Goal: Task Accomplishment & Management: Complete application form

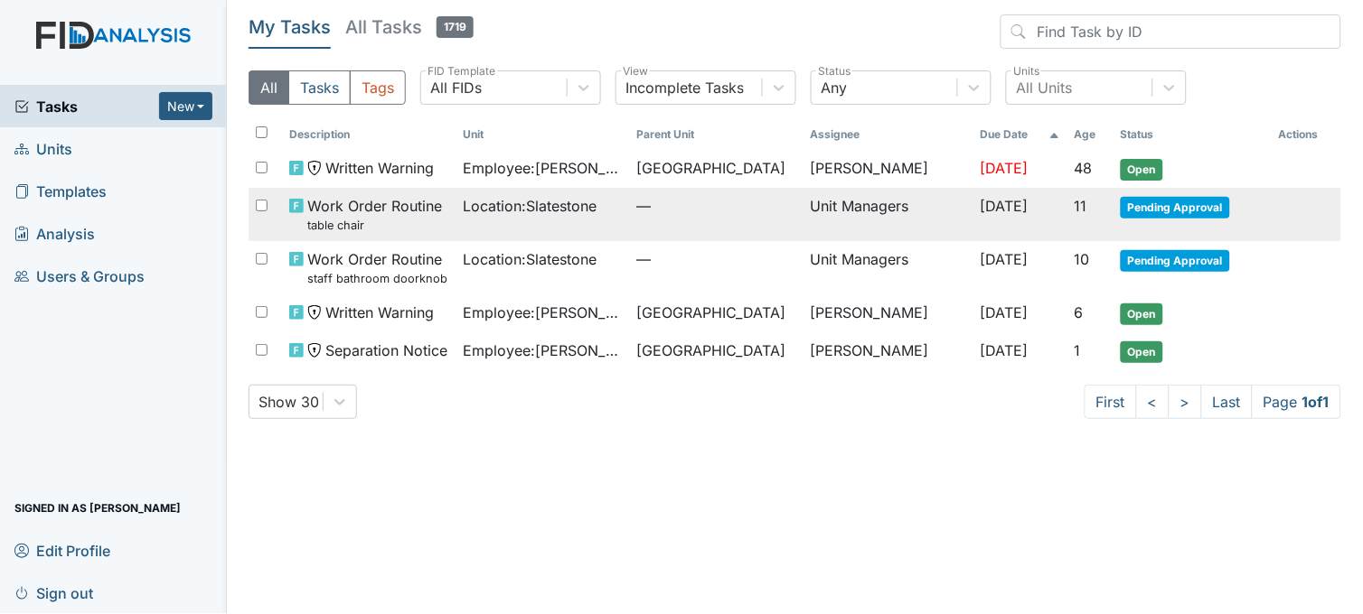
click at [530, 208] on span "Location : Slatestone" at bounding box center [531, 206] width 134 height 22
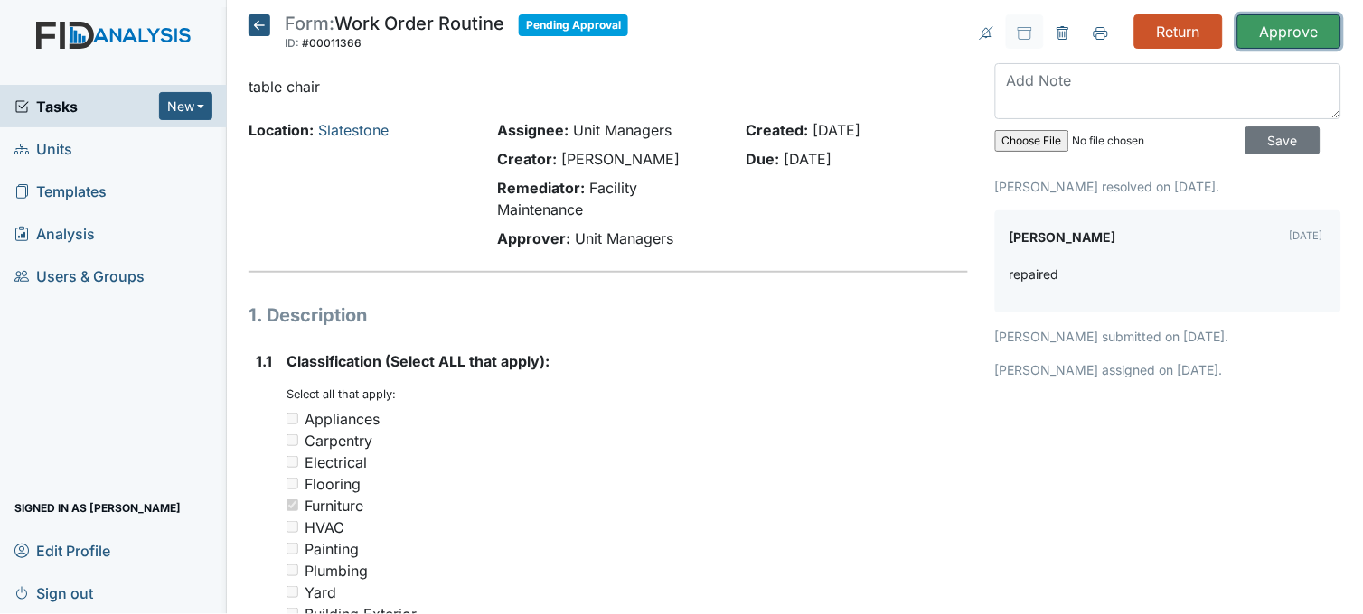
click at [1280, 32] on input "Approve" at bounding box center [1289, 31] width 104 height 34
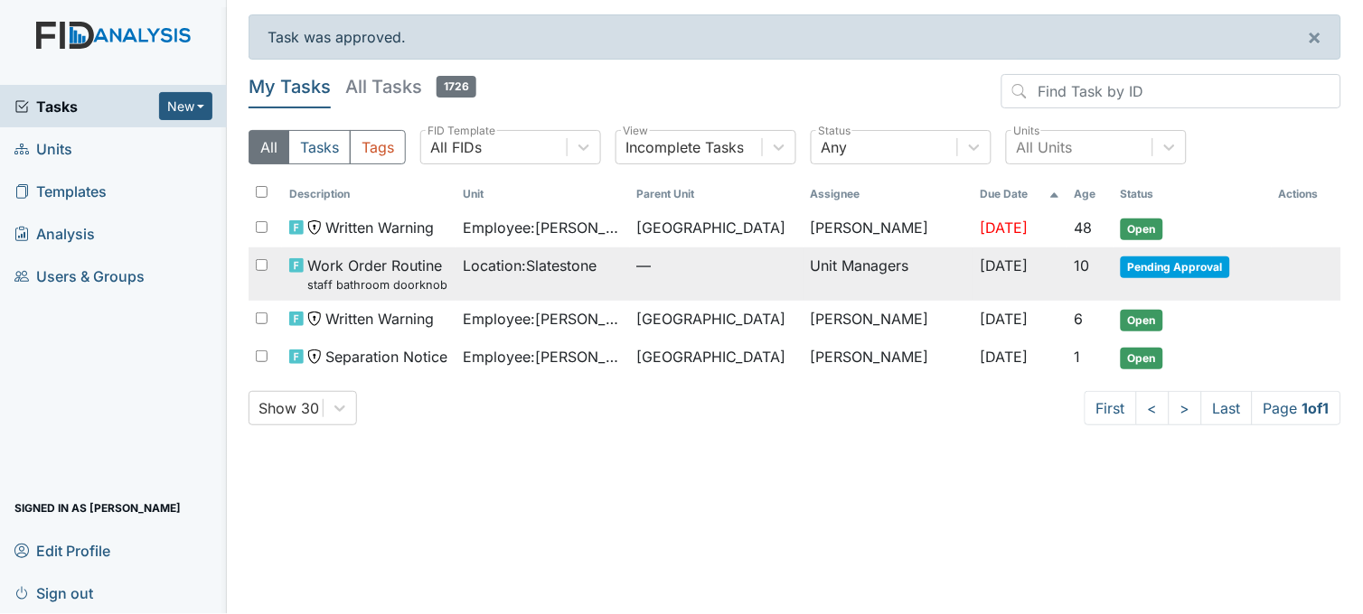
click at [672, 276] on span "—" at bounding box center [716, 266] width 159 height 22
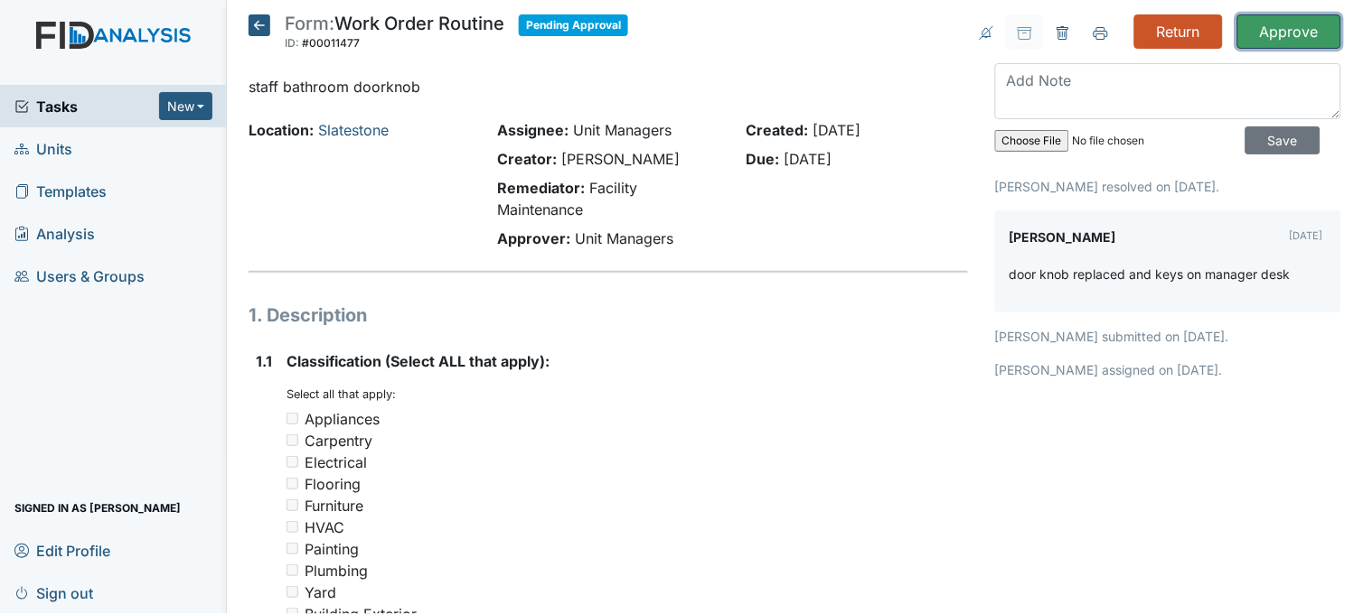
click at [1269, 37] on input "Approve" at bounding box center [1289, 31] width 104 height 34
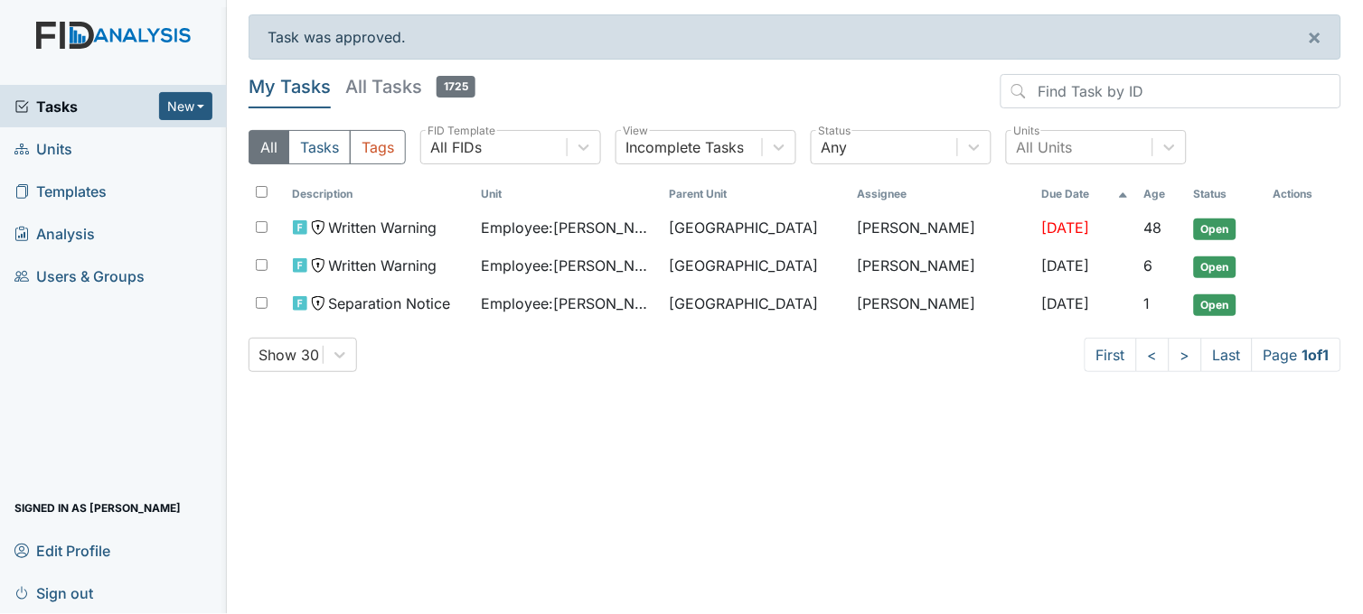
click at [69, 106] on span "Tasks" at bounding box center [86, 107] width 145 height 22
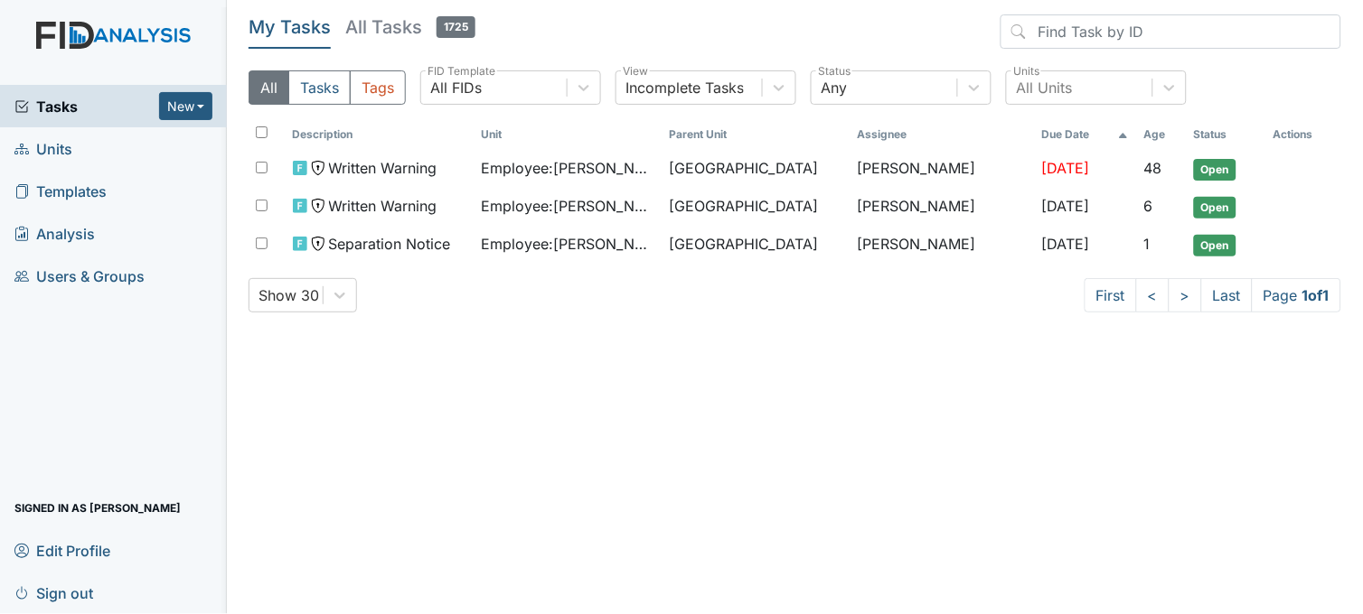
click at [81, 112] on span "Tasks" at bounding box center [86, 107] width 145 height 22
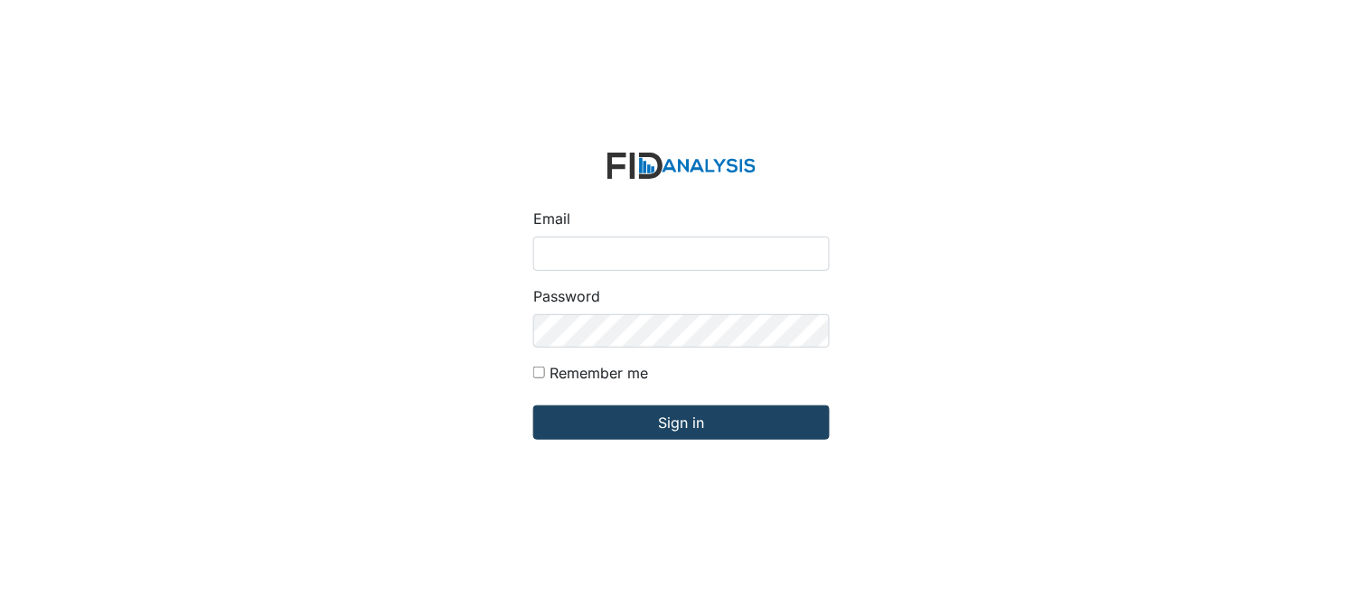
type input "[PERSON_NAME][EMAIL_ADDRESS][DOMAIN_NAME]"
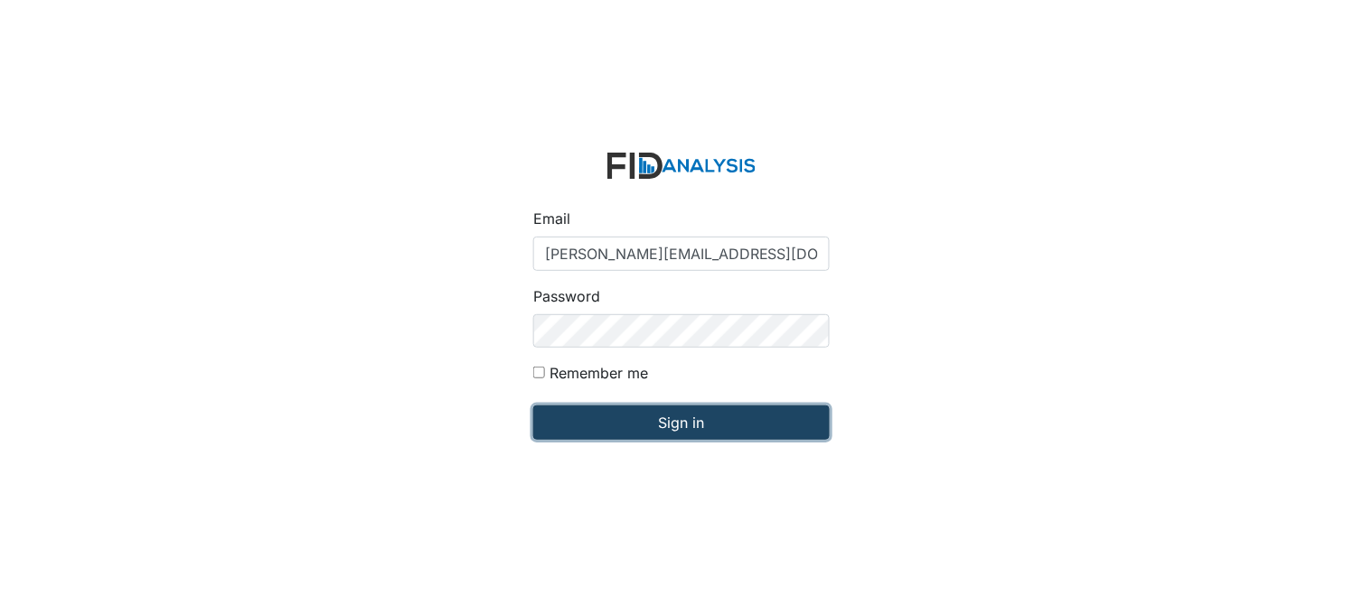
click at [691, 422] on input "Sign in" at bounding box center [681, 423] width 296 height 34
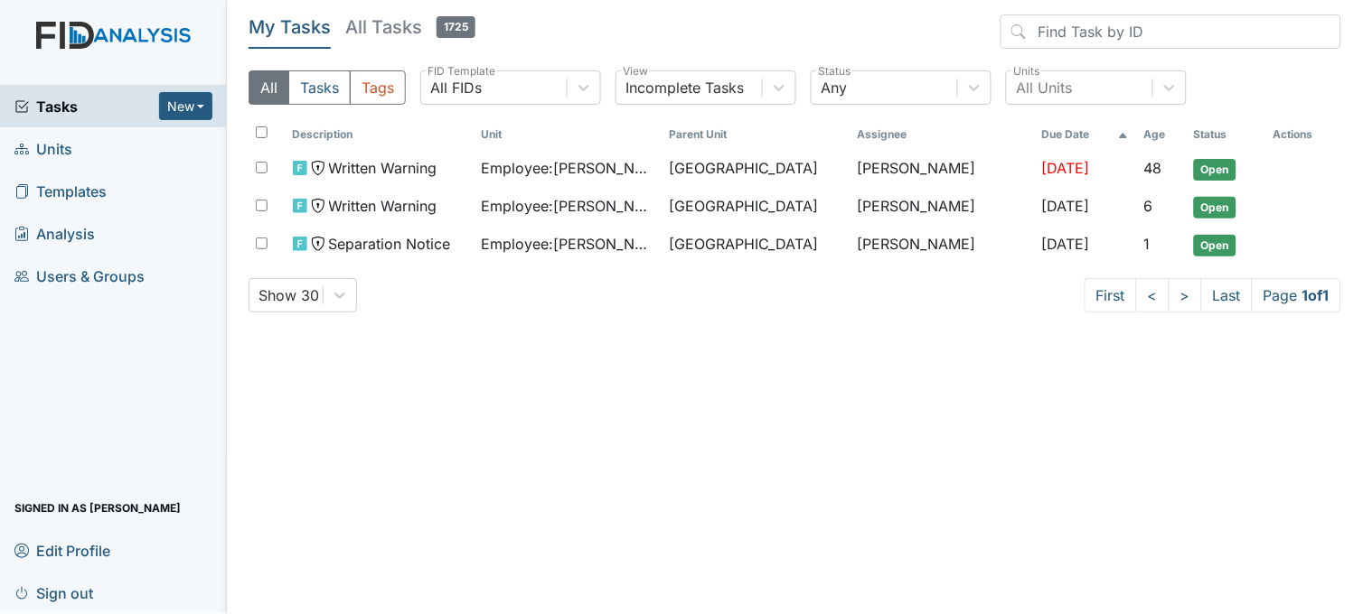
click at [70, 148] on span "Units" at bounding box center [43, 149] width 58 height 28
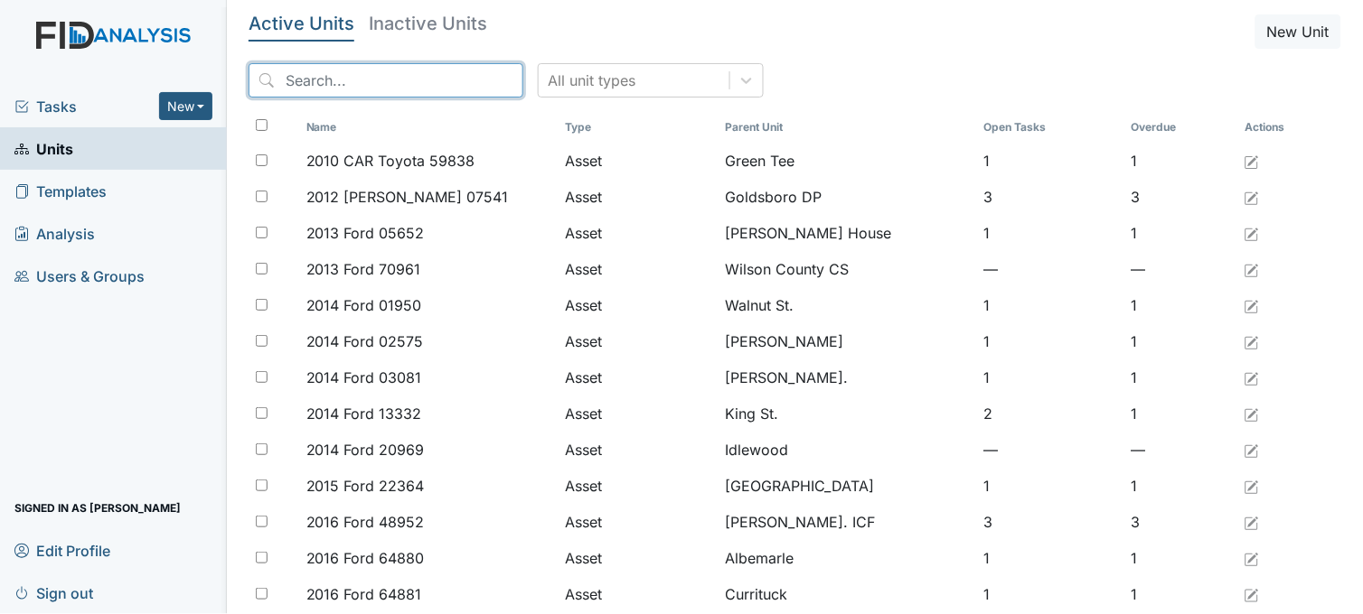
click at [311, 77] on input "search" at bounding box center [385, 80] width 275 height 34
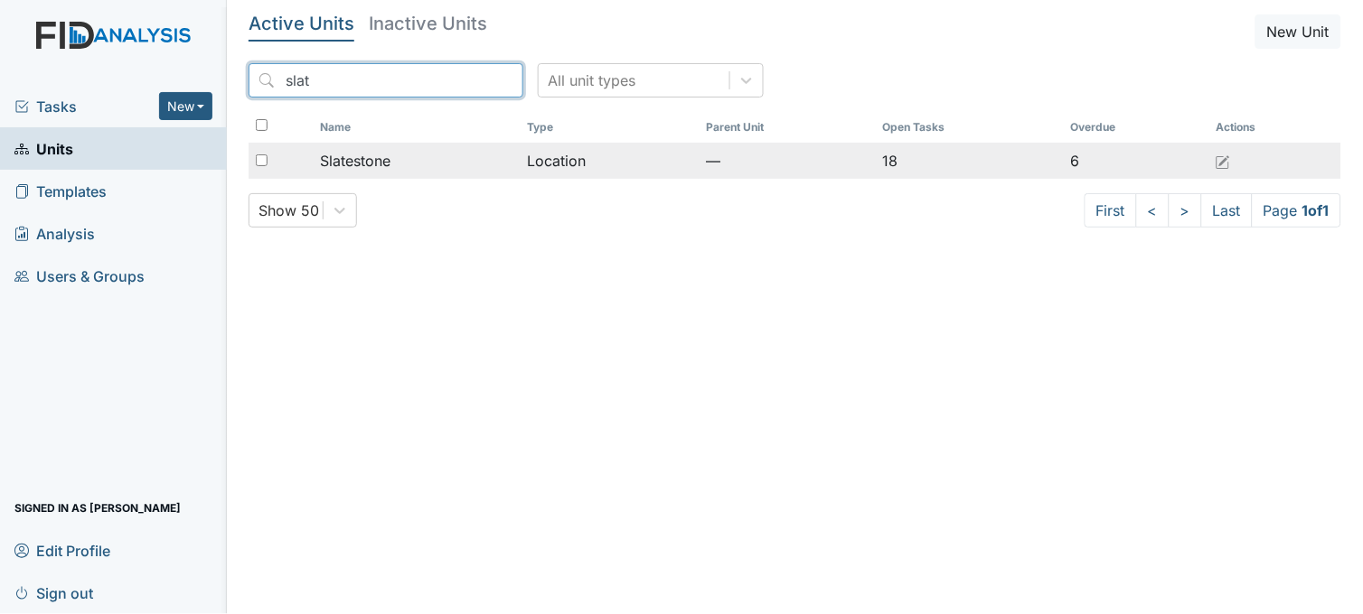
type input "slat"
click at [414, 154] on div "Slatestone" at bounding box center [416, 161] width 193 height 22
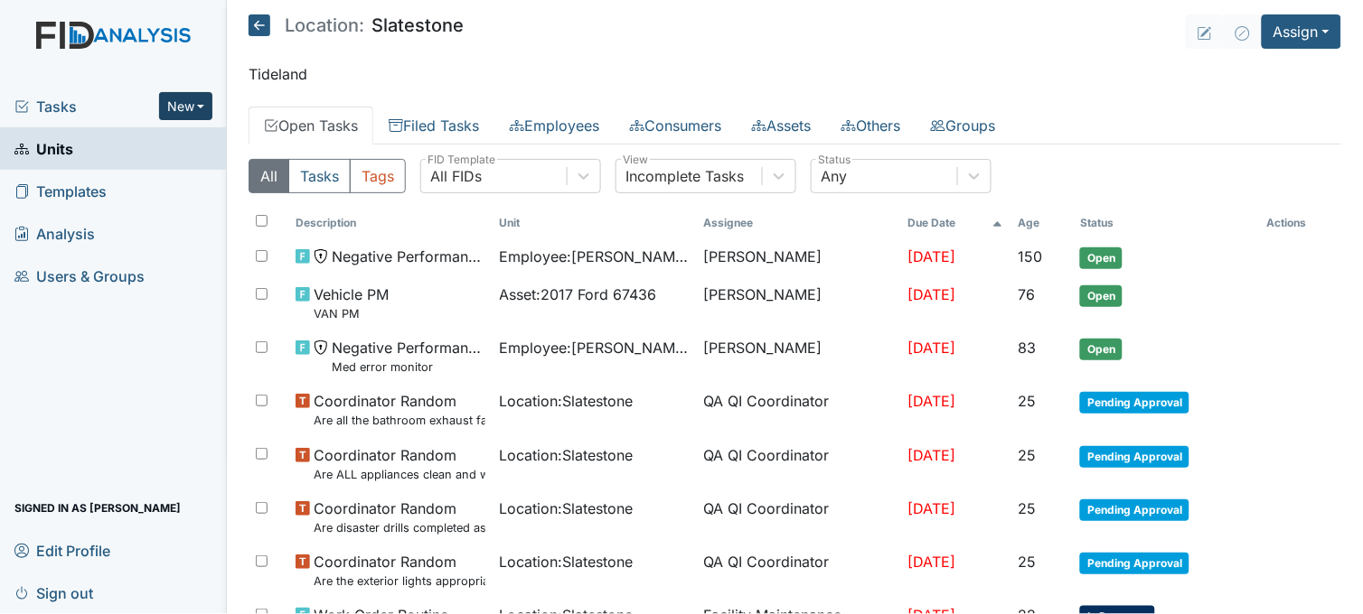
click at [183, 105] on button "New" at bounding box center [186, 106] width 54 height 28
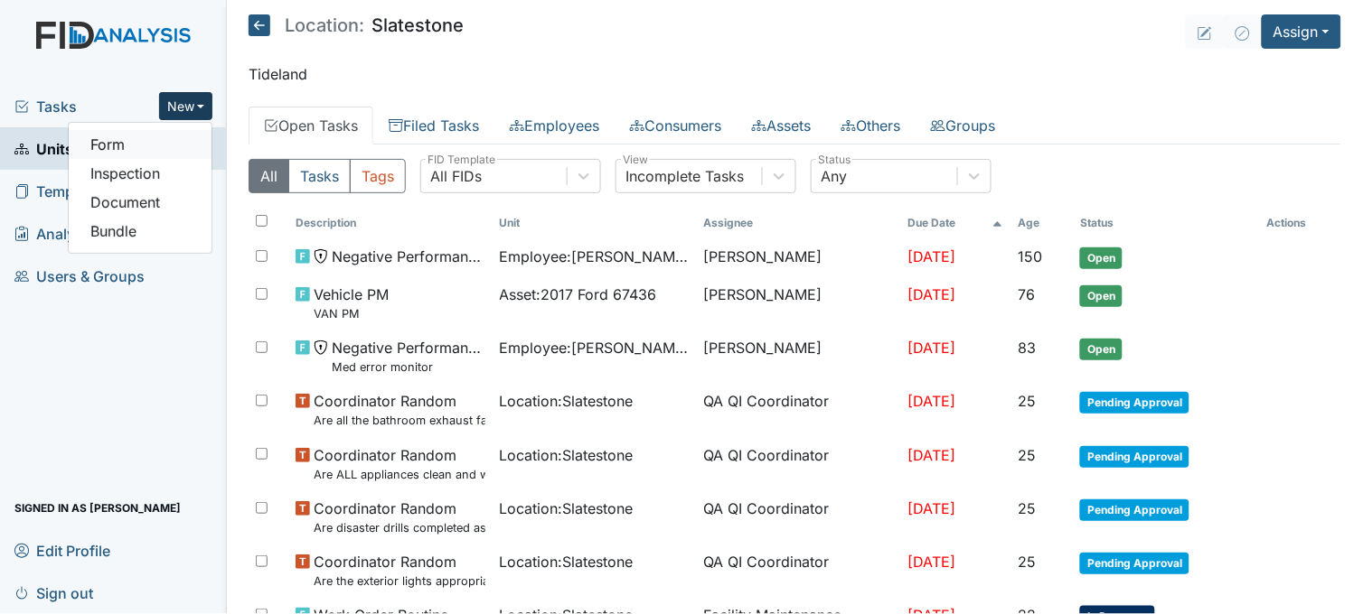
click at [164, 137] on link "Form" at bounding box center [140, 144] width 143 height 29
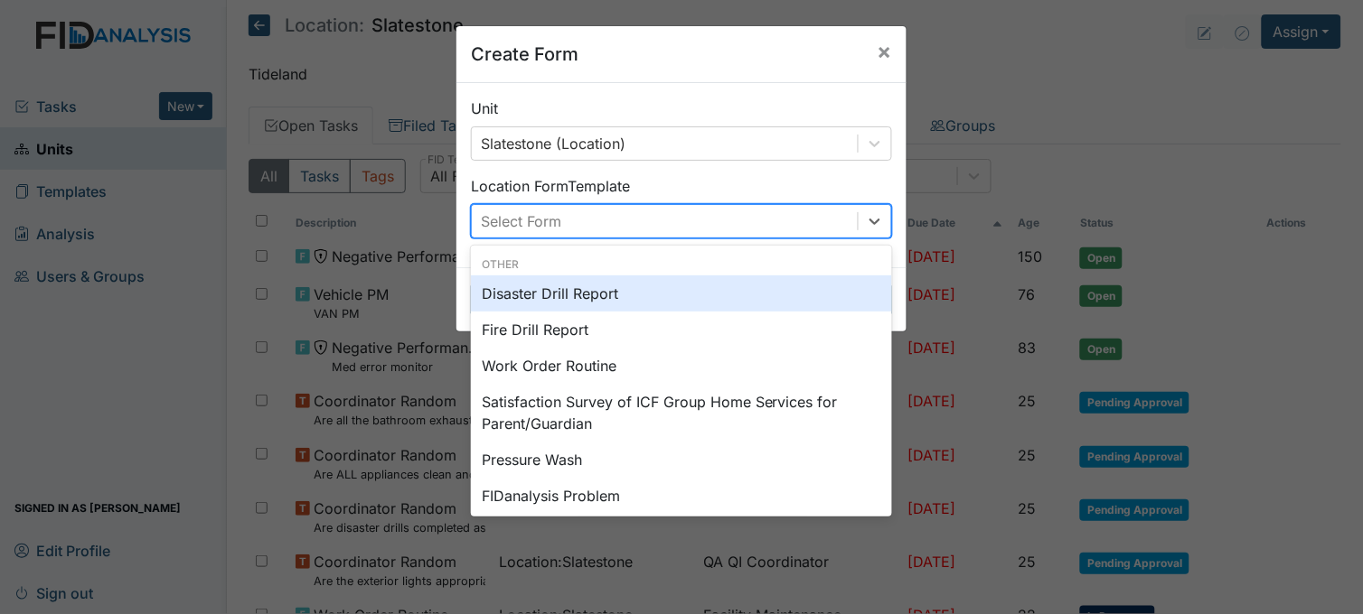
click at [539, 212] on div "Select Form" at bounding box center [521, 222] width 80 height 22
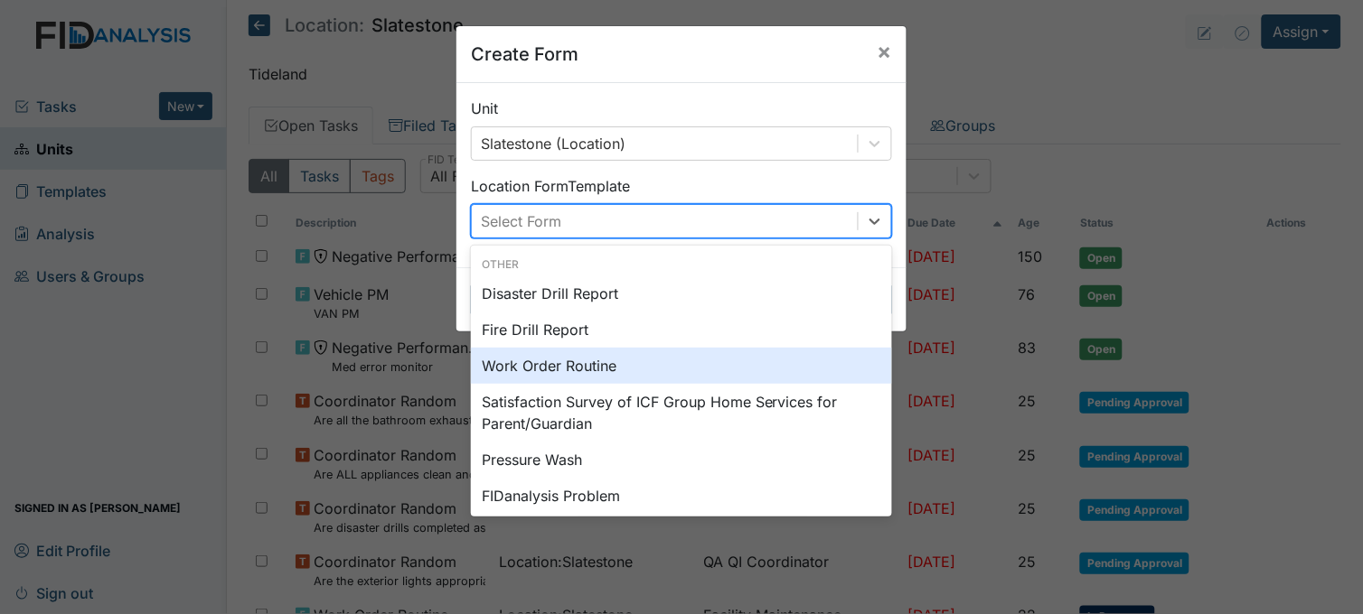
click at [562, 361] on div "Work Order Routine" at bounding box center [681, 366] width 421 height 36
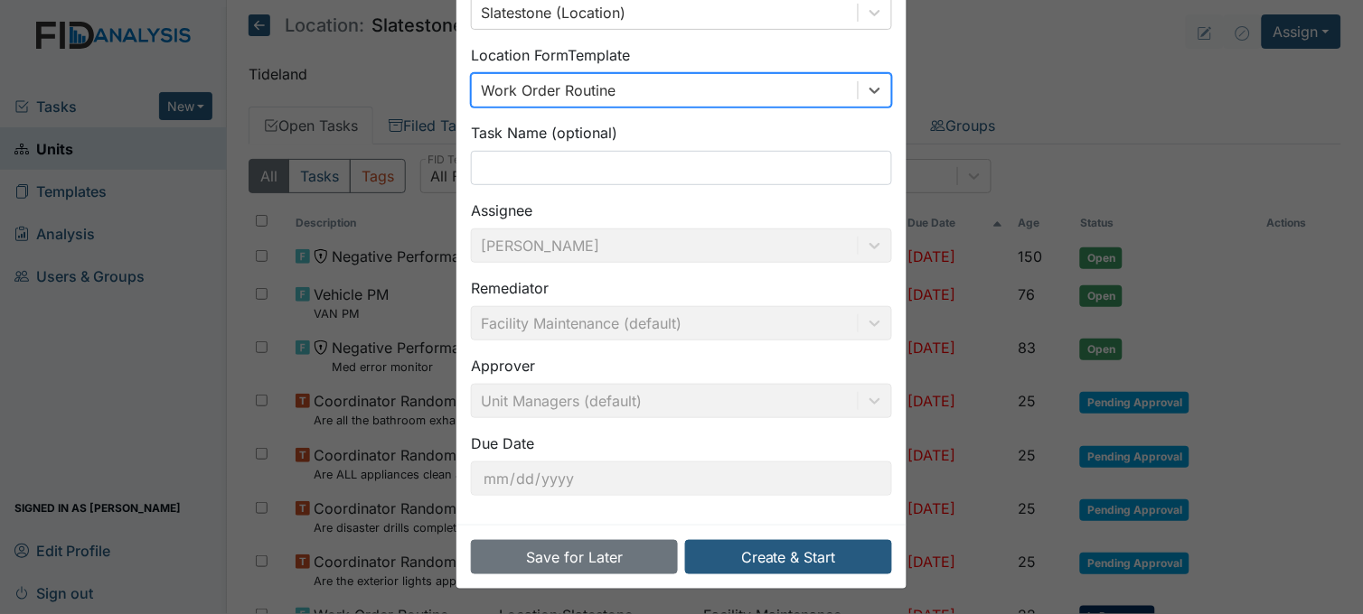
scroll to position [133, 0]
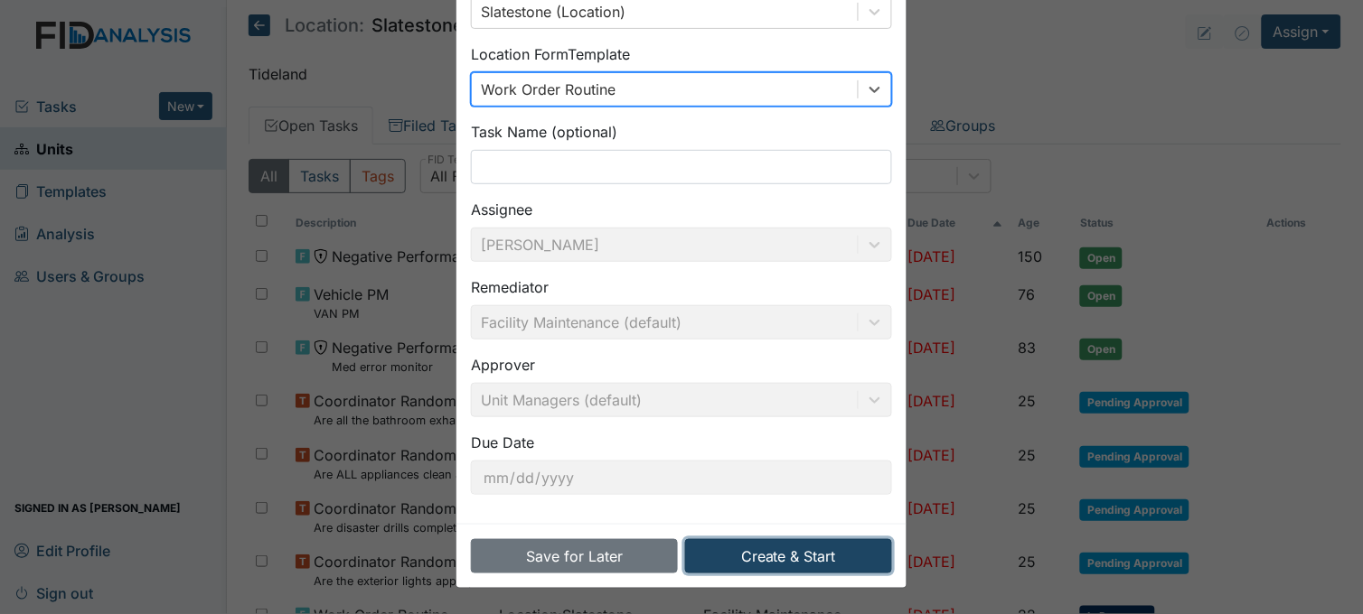
click at [775, 543] on button "Create & Start" at bounding box center [788, 556] width 207 height 34
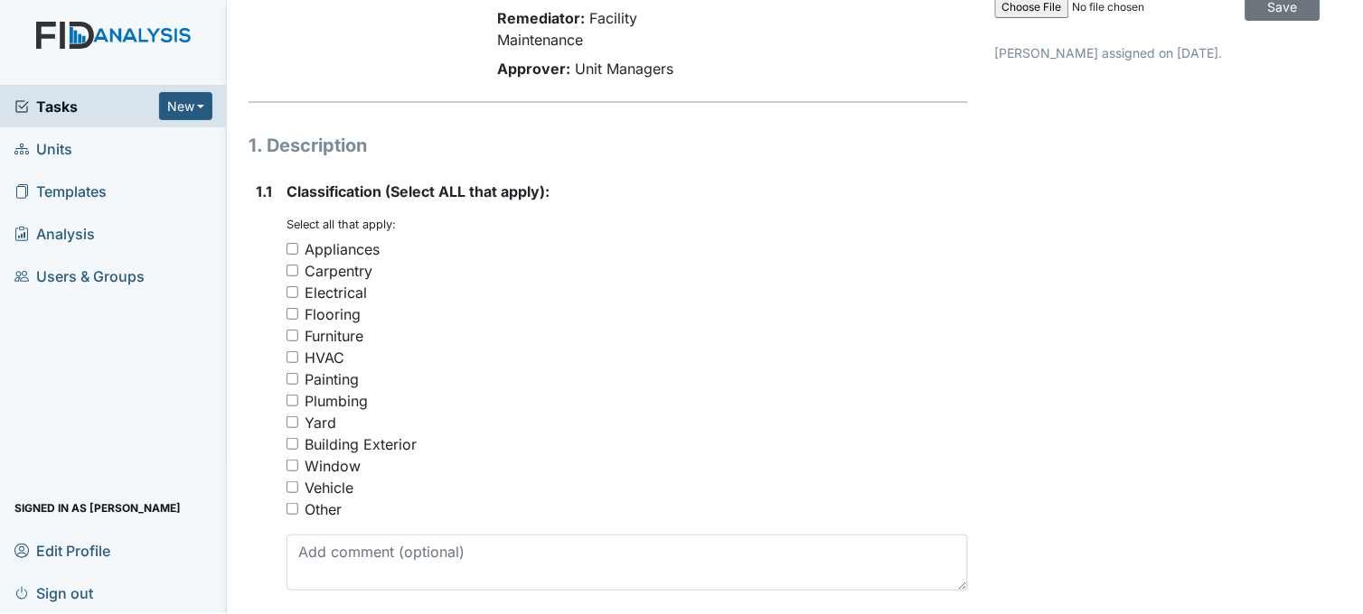
scroll to position [201, 0]
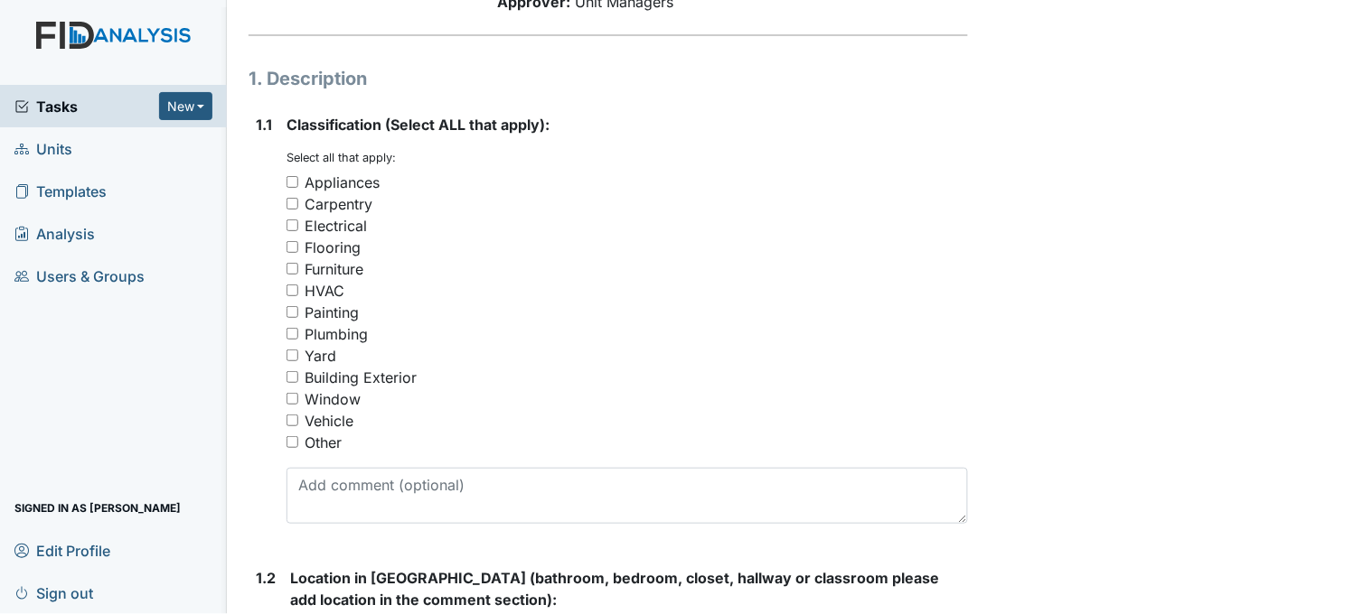
click at [294, 181] on input "Appliances" at bounding box center [292, 182] width 12 height 12
checkbox input "true"
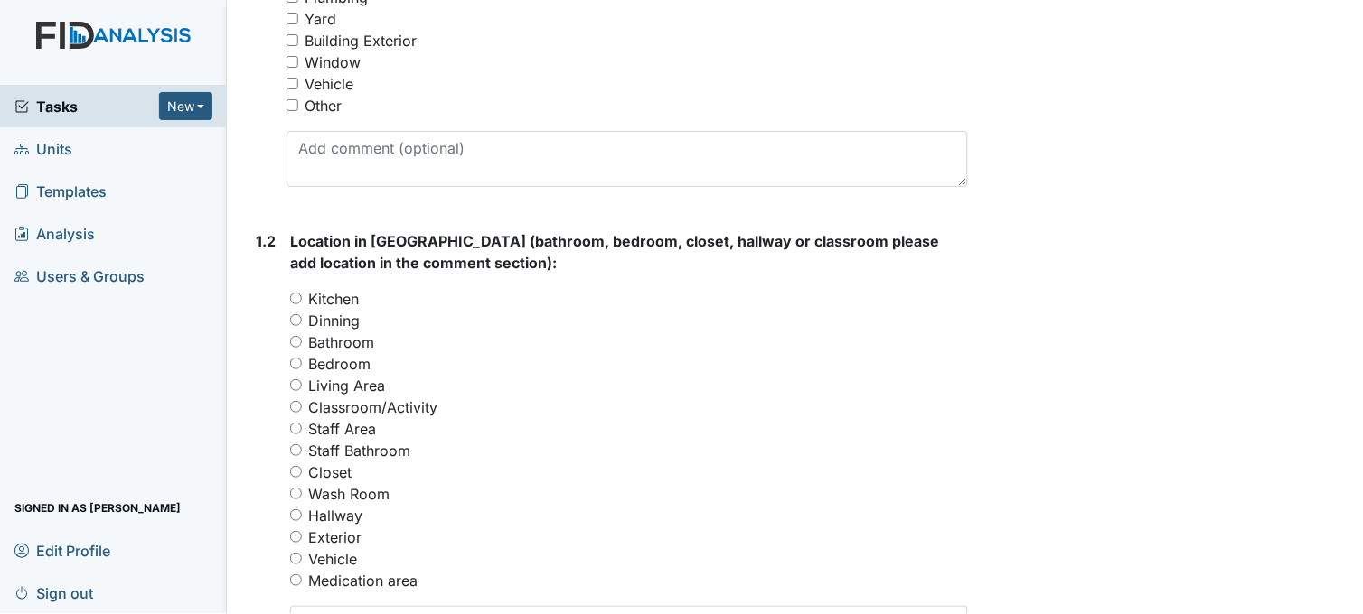
scroll to position [602, 0]
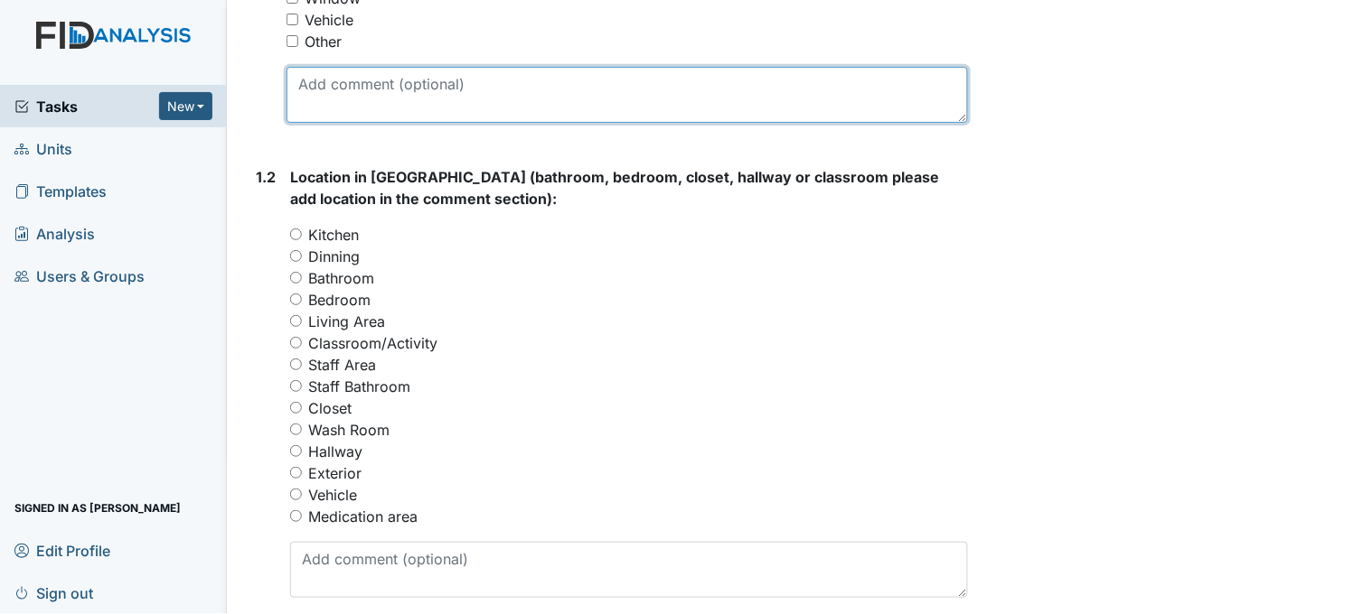
click at [492, 85] on textarea at bounding box center [626, 95] width 681 height 56
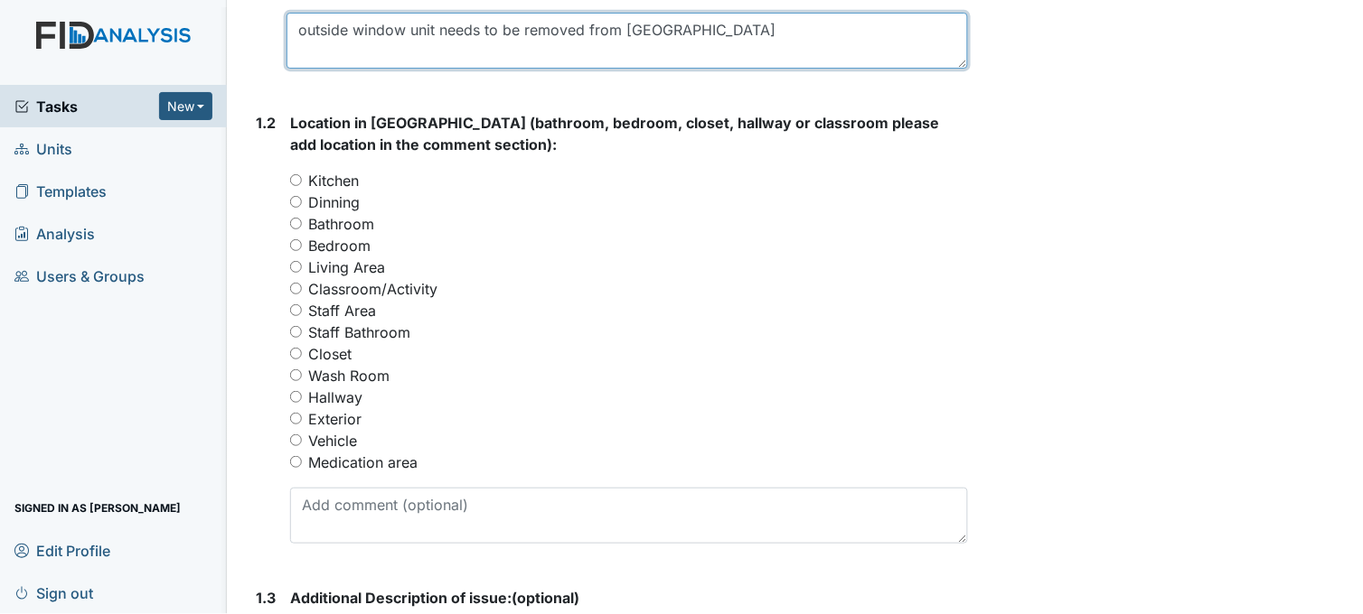
scroll to position [702, 0]
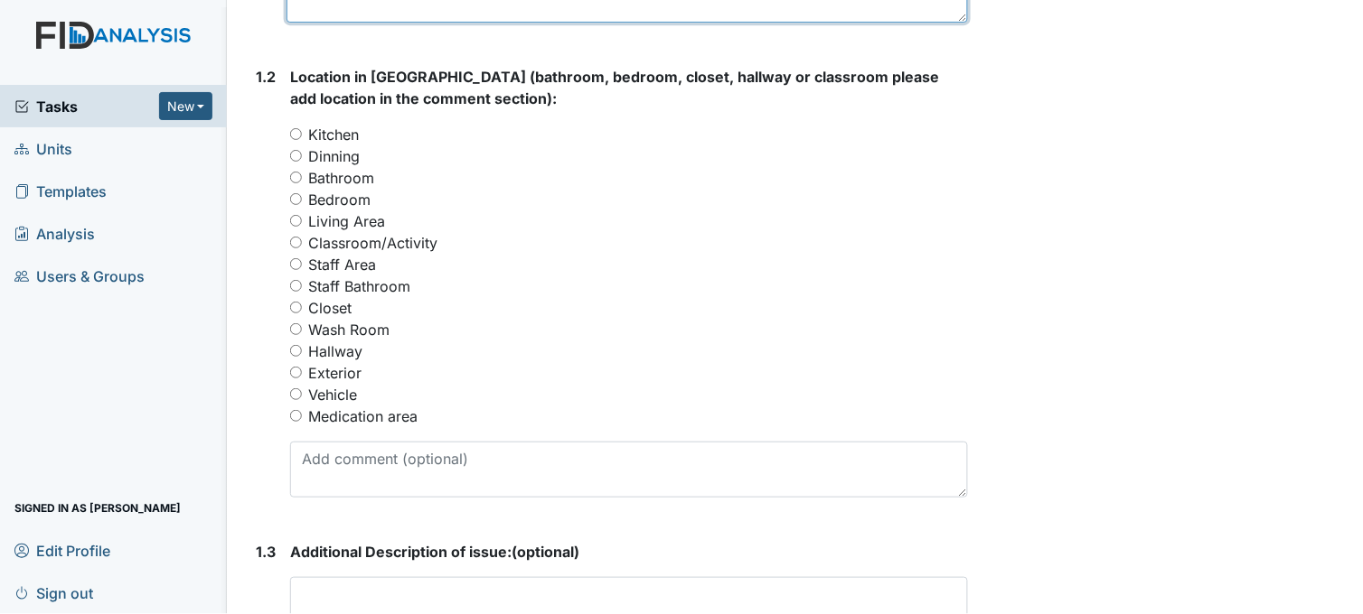
type textarea "outside window unit needs to be removed from [GEOGRAPHIC_DATA]"
click at [295, 370] on input "Exterior" at bounding box center [296, 373] width 12 height 12
radio input "true"
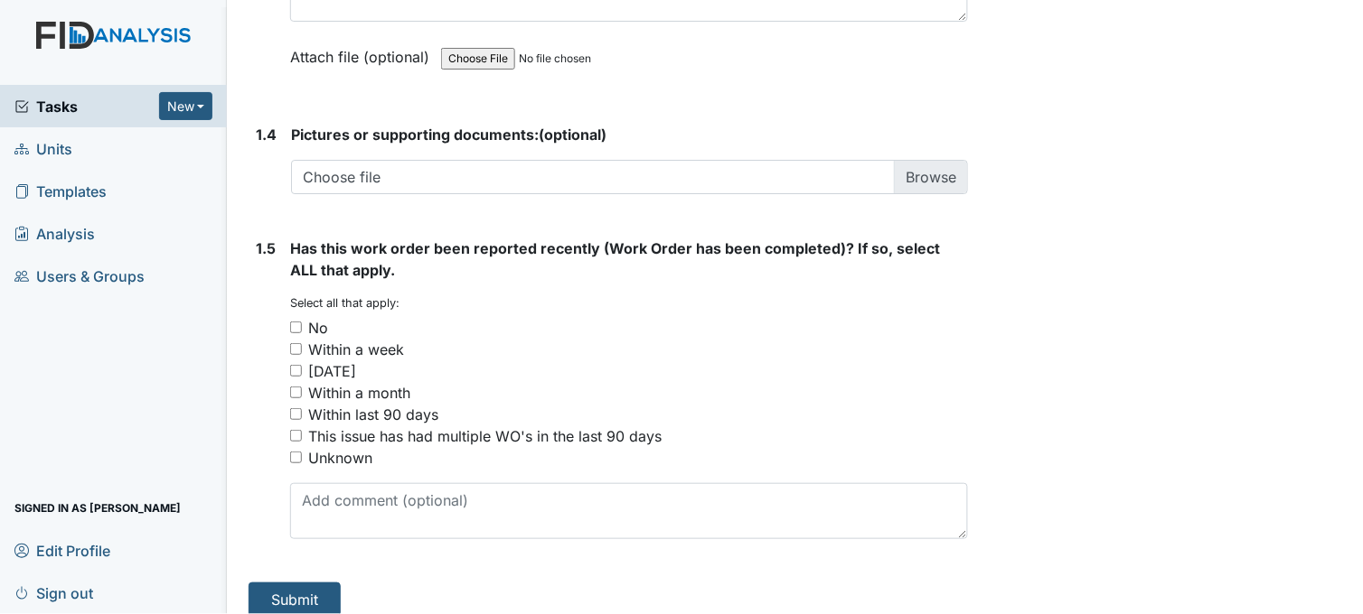
scroll to position [1330, 0]
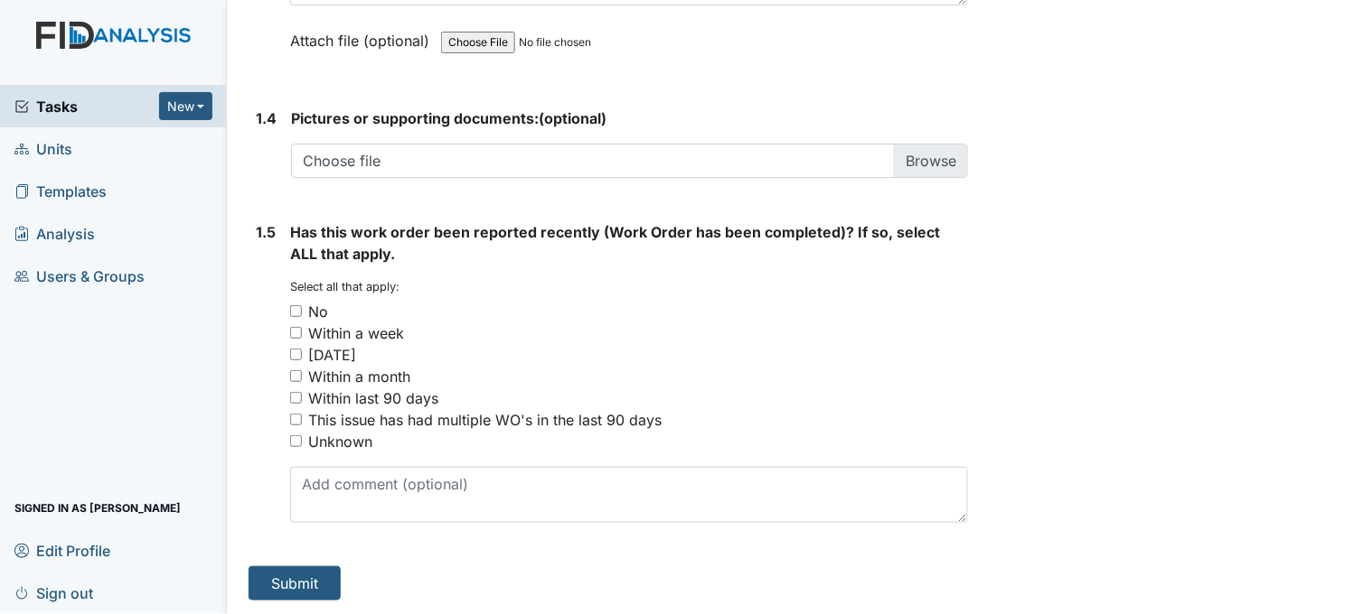
click at [292, 308] on input "No" at bounding box center [296, 311] width 12 height 12
checkbox input "true"
click at [313, 587] on button "Submit" at bounding box center [294, 584] width 92 height 34
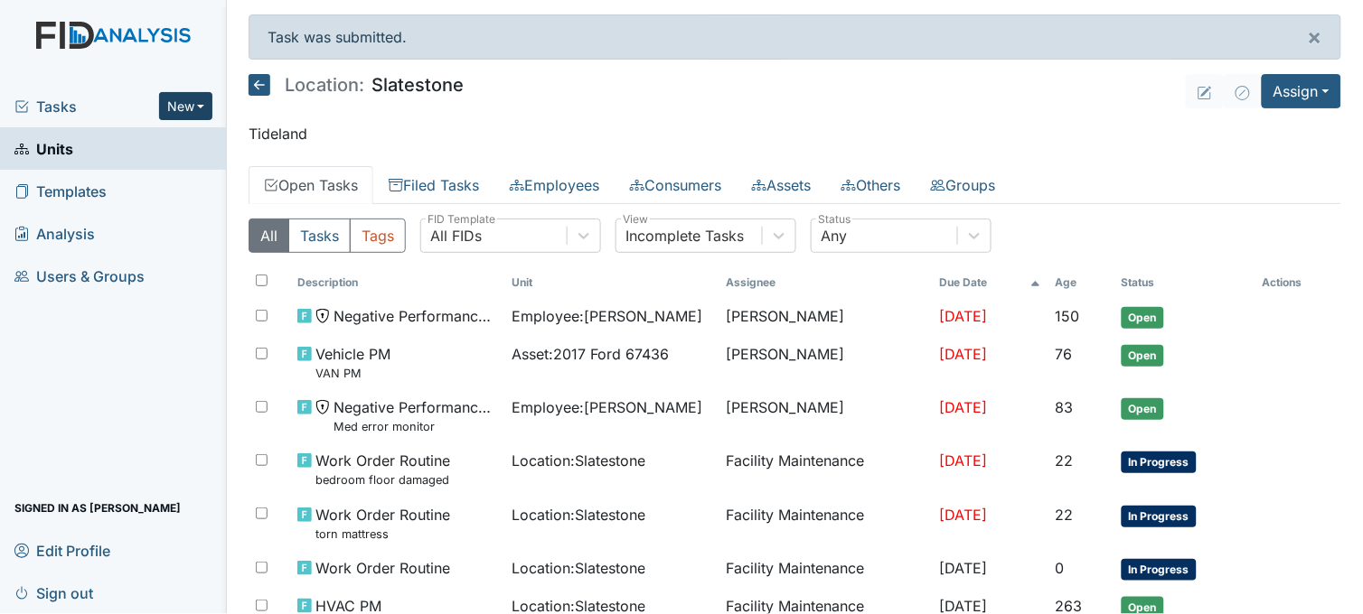
click at [188, 99] on button "New" at bounding box center [186, 106] width 54 height 28
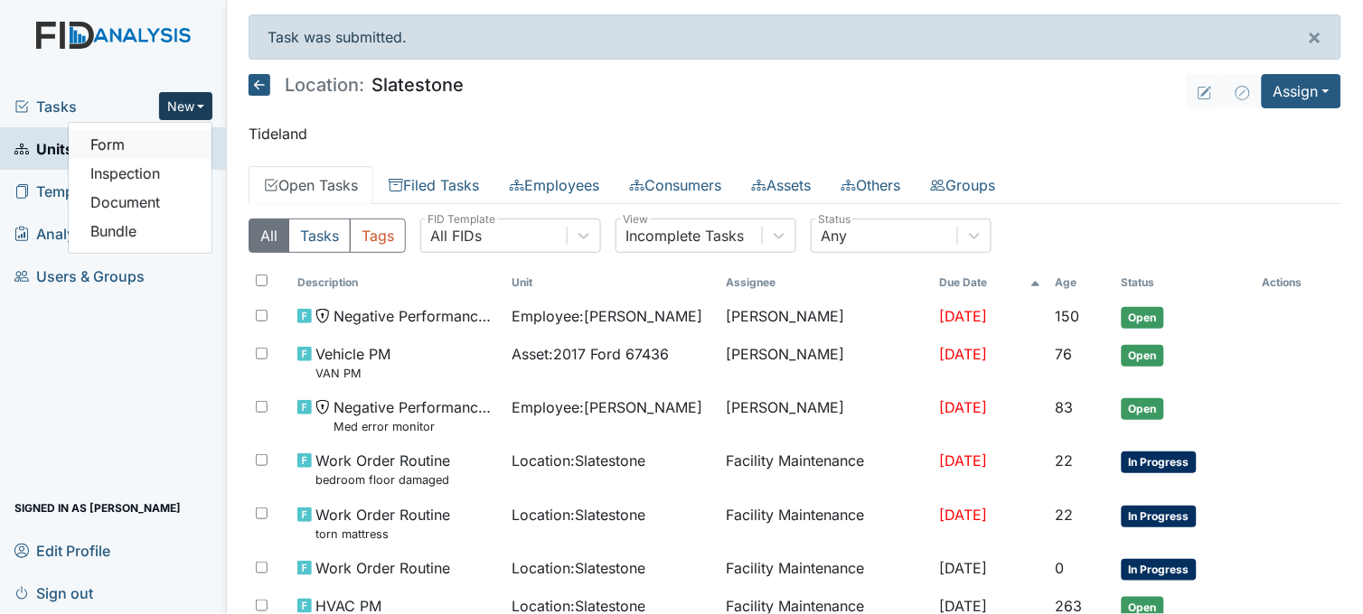
click at [155, 137] on link "Form" at bounding box center [140, 144] width 143 height 29
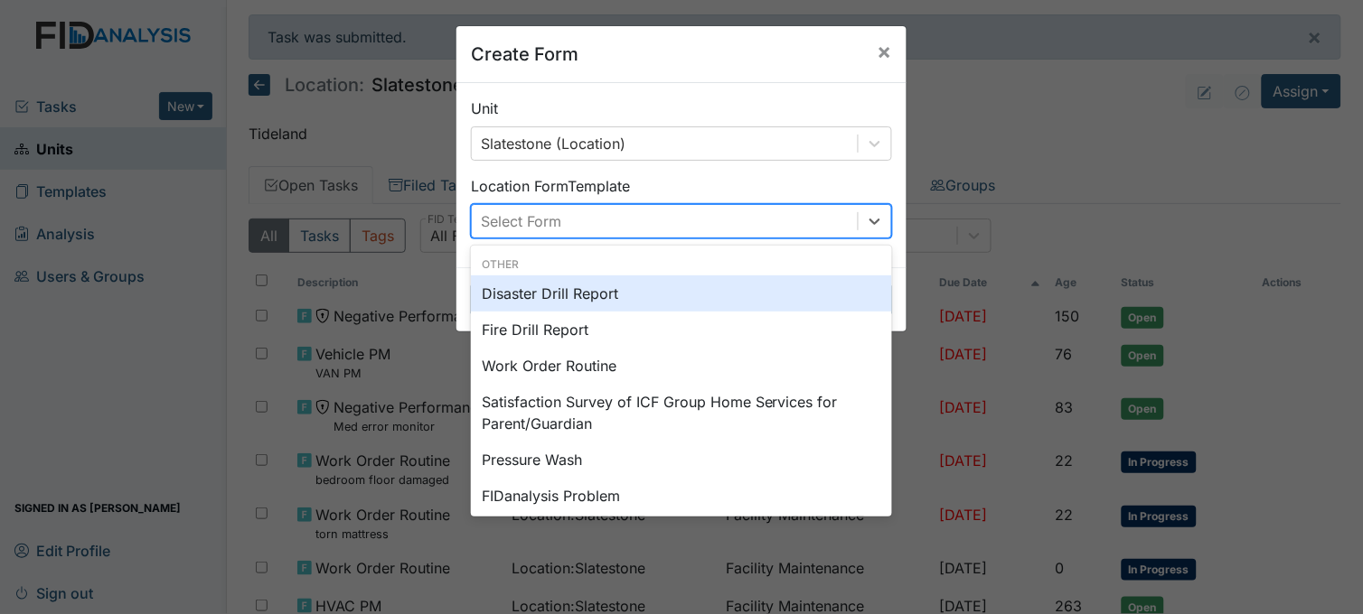
click at [661, 226] on div "Select Form" at bounding box center [665, 221] width 386 height 33
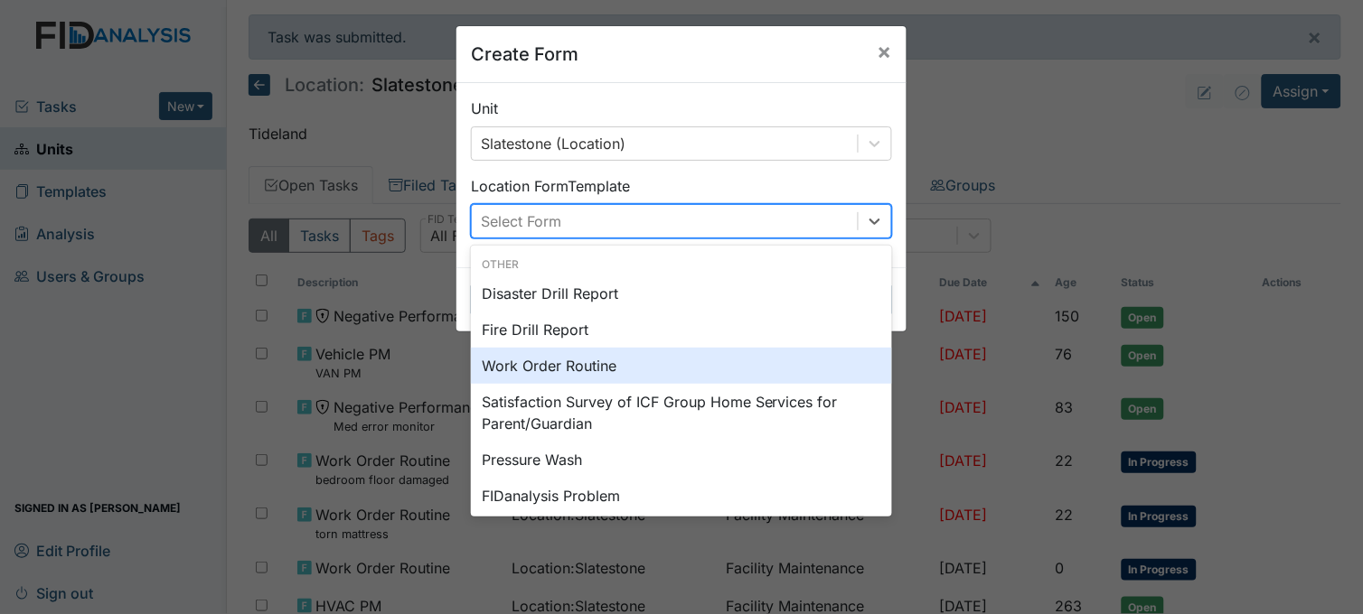
click at [576, 371] on div "Work Order Routine" at bounding box center [681, 366] width 421 height 36
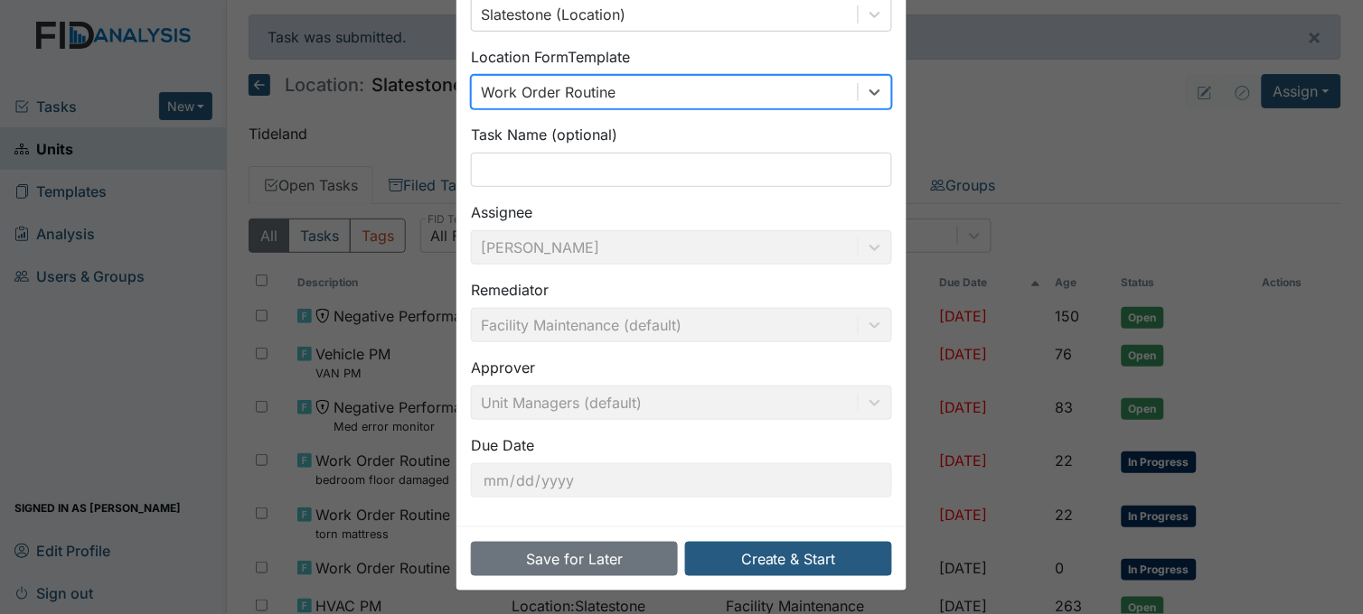
scroll to position [133, 0]
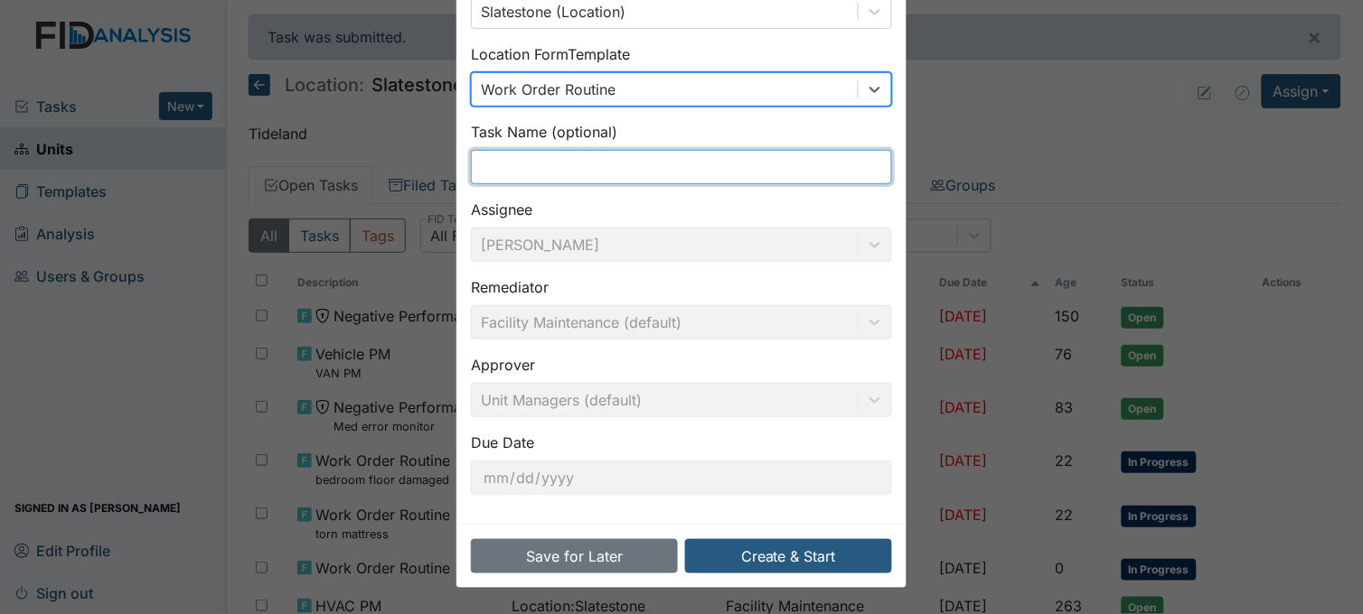
click at [572, 159] on input "text" at bounding box center [681, 167] width 421 height 34
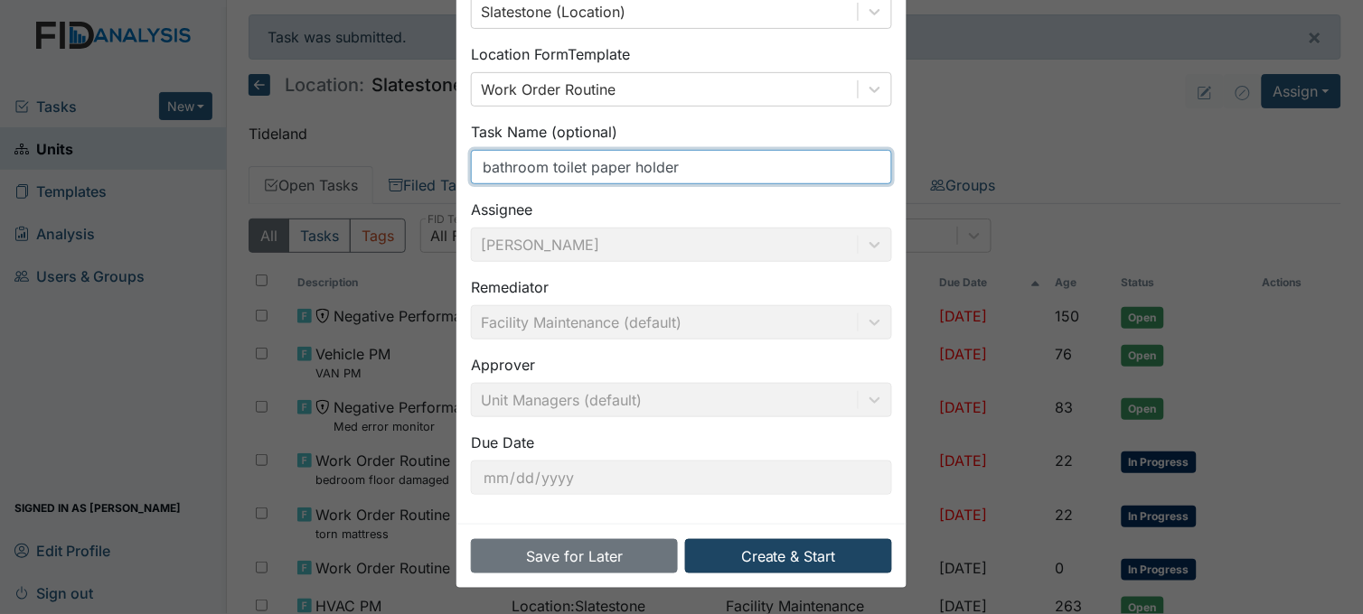
type input "bathroom toilet paper holder"
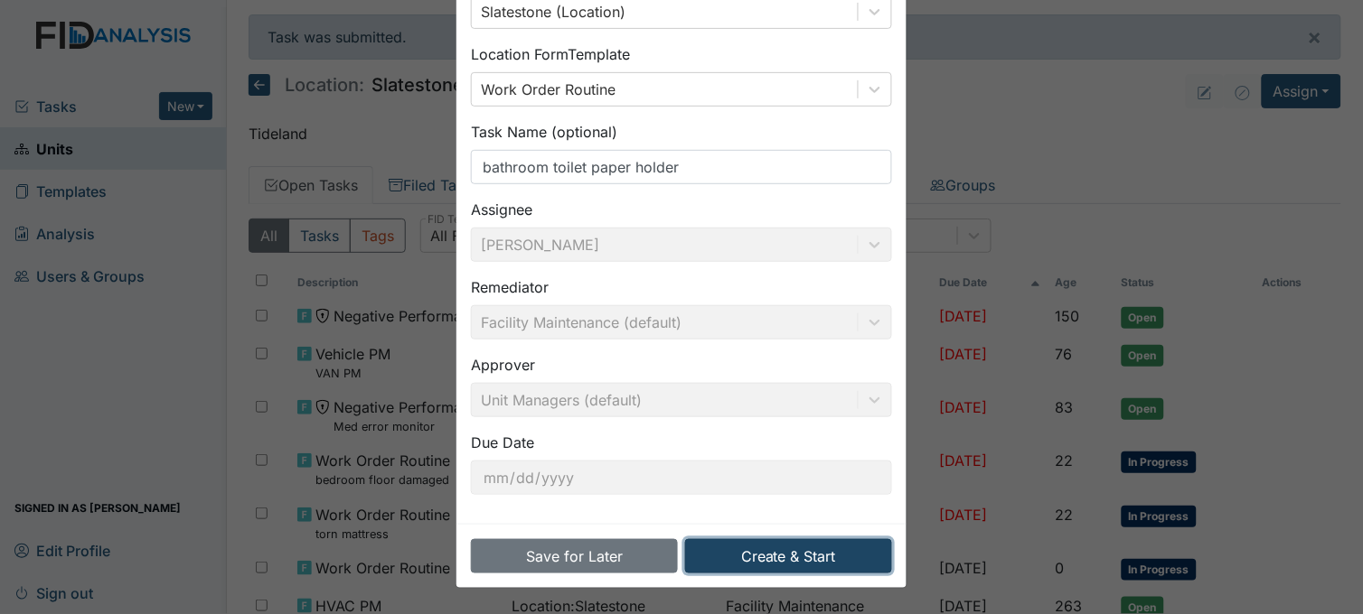
click at [766, 561] on button "Create & Start" at bounding box center [788, 556] width 207 height 34
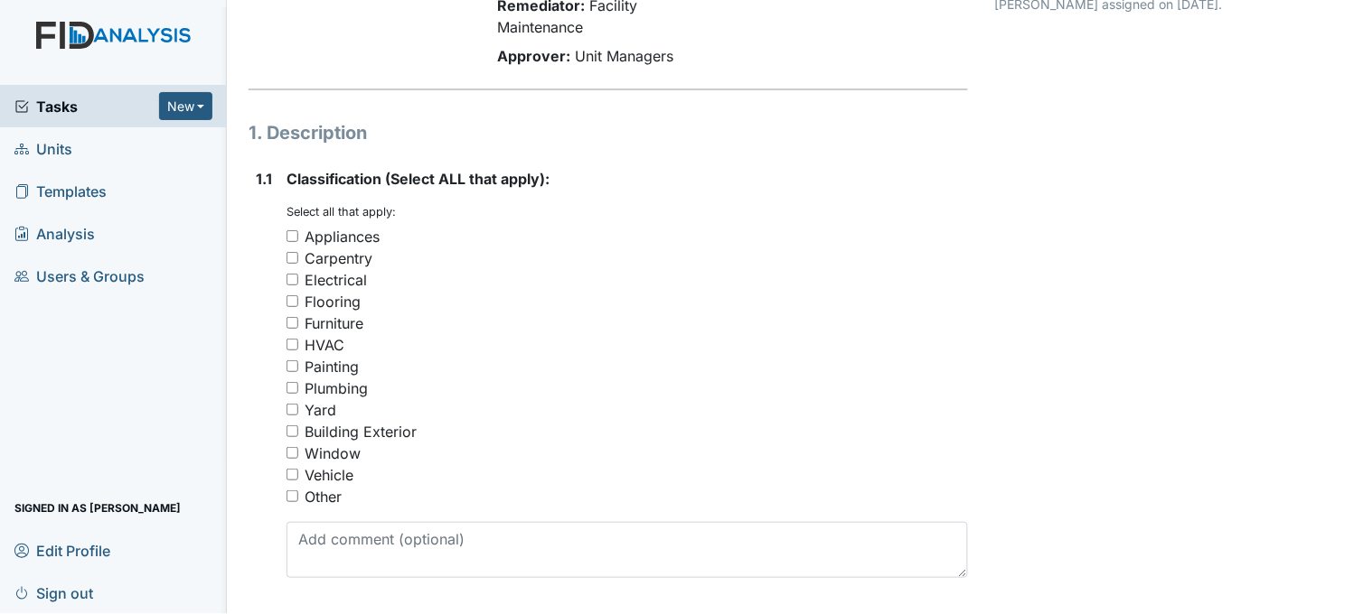
scroll to position [301, 0]
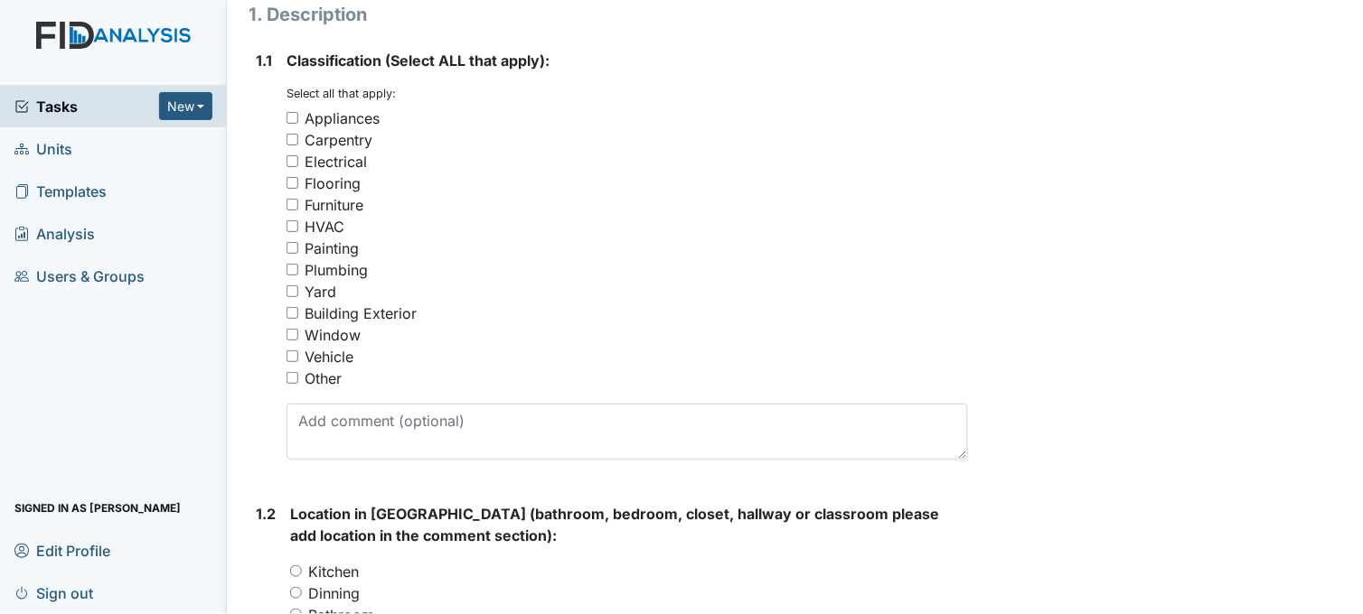
click at [293, 375] on input "Other" at bounding box center [292, 378] width 12 height 12
checkbox input "true"
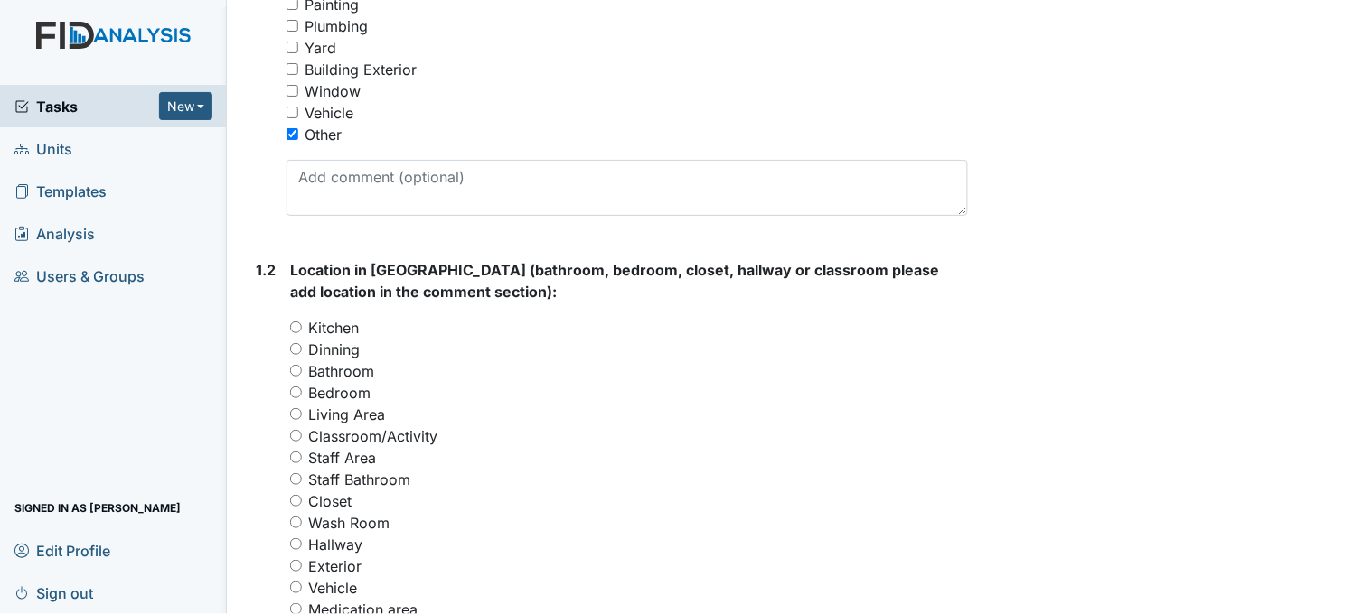
scroll to position [602, 0]
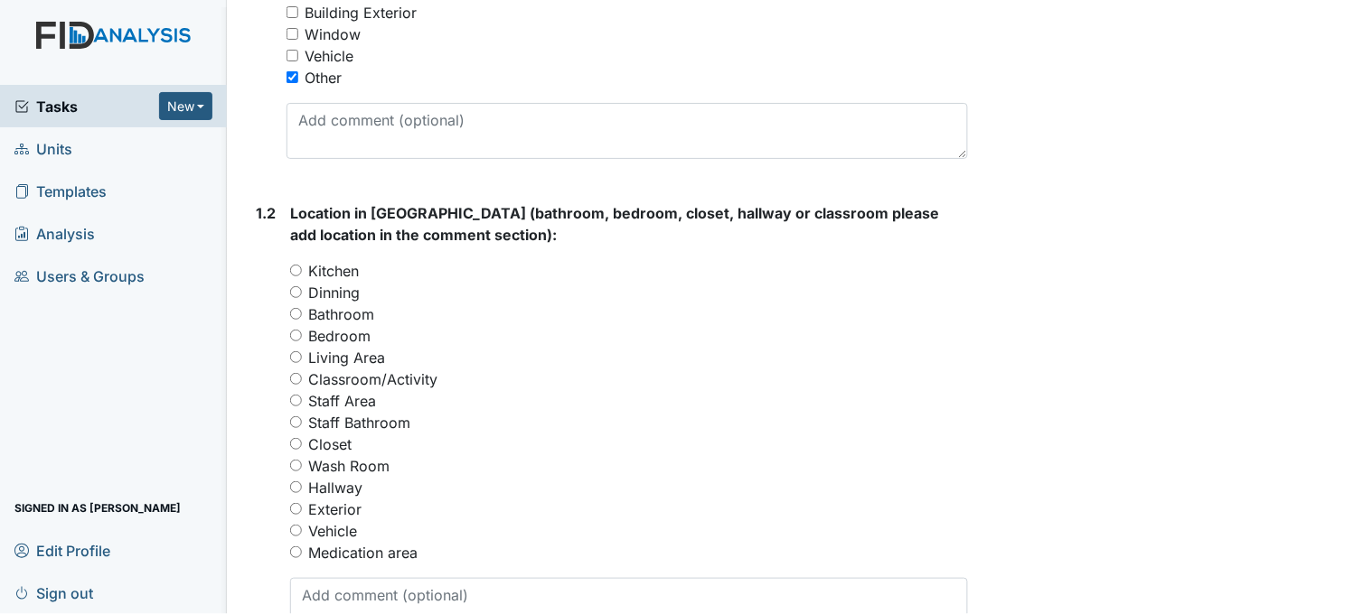
click at [299, 310] on input "Bathroom" at bounding box center [296, 314] width 12 height 12
radio input "true"
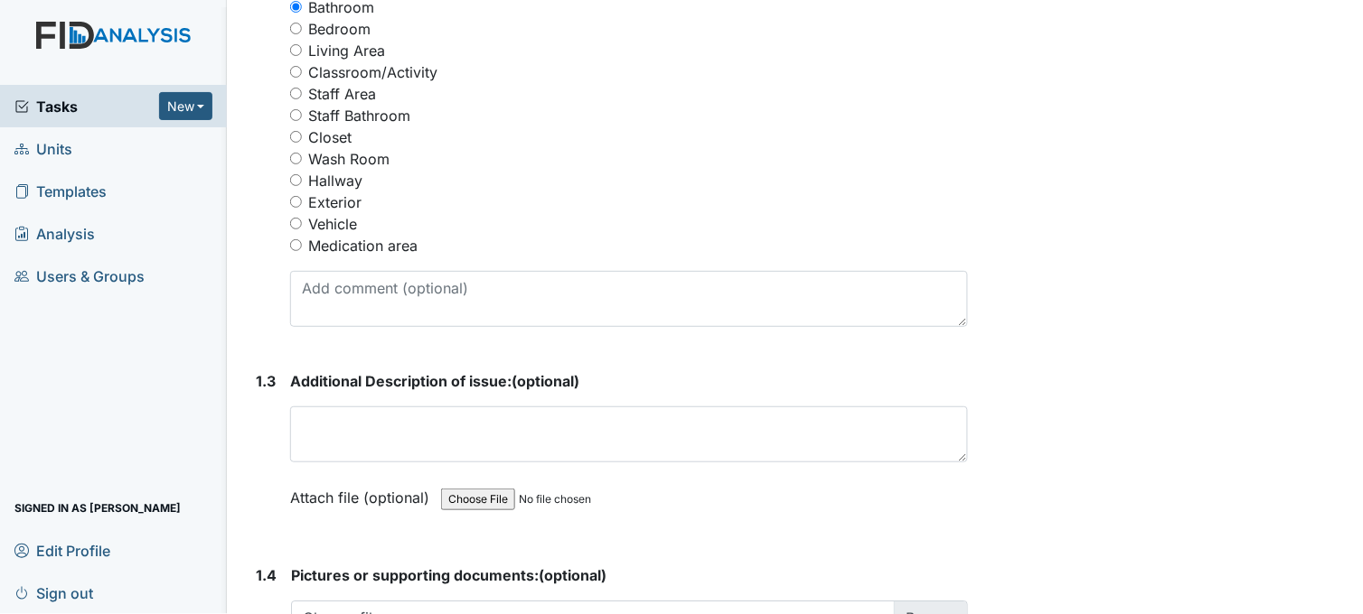
scroll to position [1004, 0]
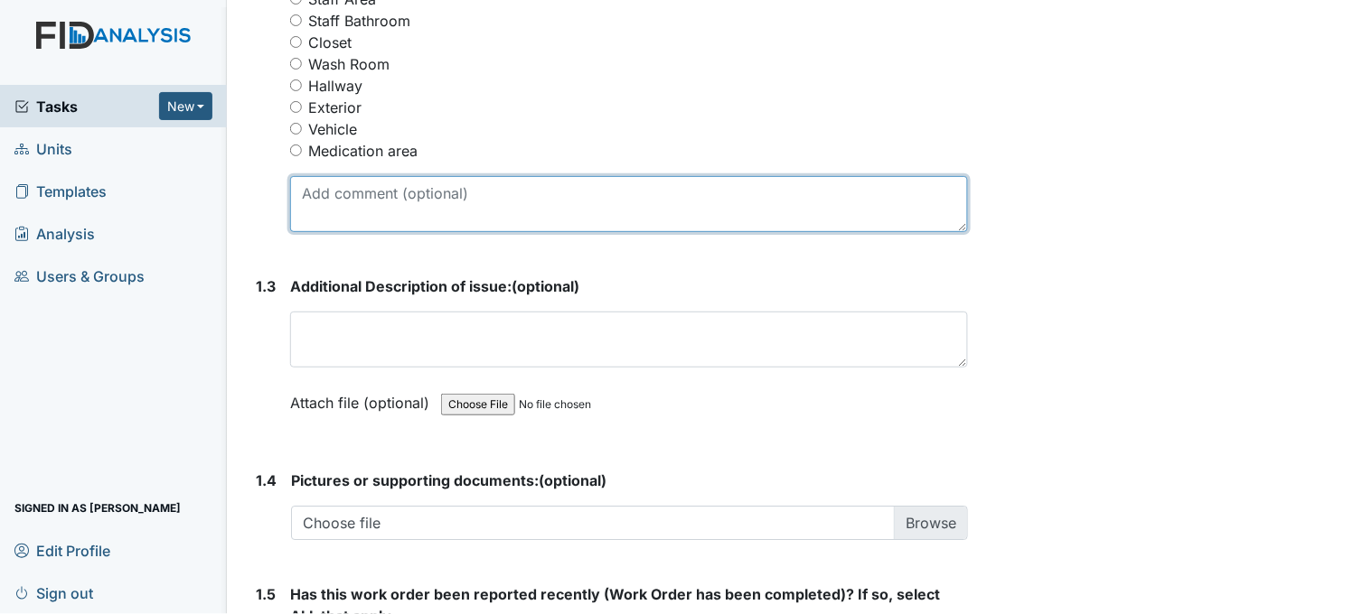
click at [440, 219] on textarea at bounding box center [629, 204] width 678 height 56
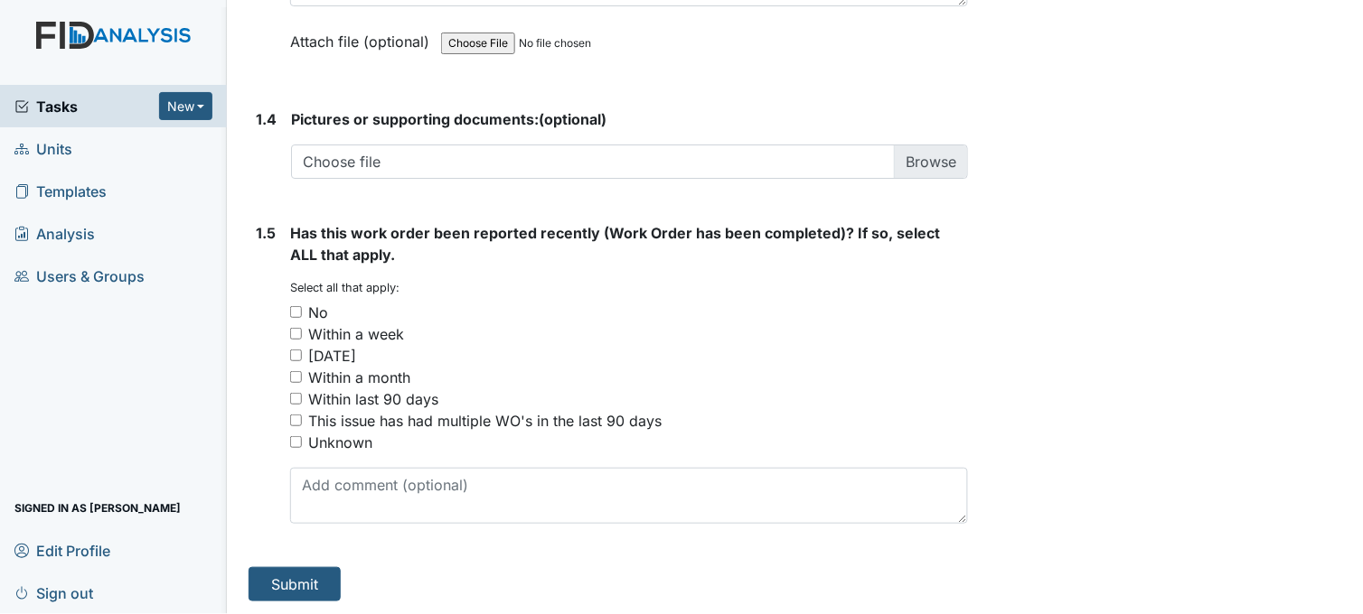
scroll to position [1366, 0]
type textarea "toilet paper holder needs replacing."
click at [295, 309] on input "No" at bounding box center [296, 311] width 12 height 12
checkbox input "true"
click at [323, 567] on button "Submit" at bounding box center [294, 584] width 92 height 34
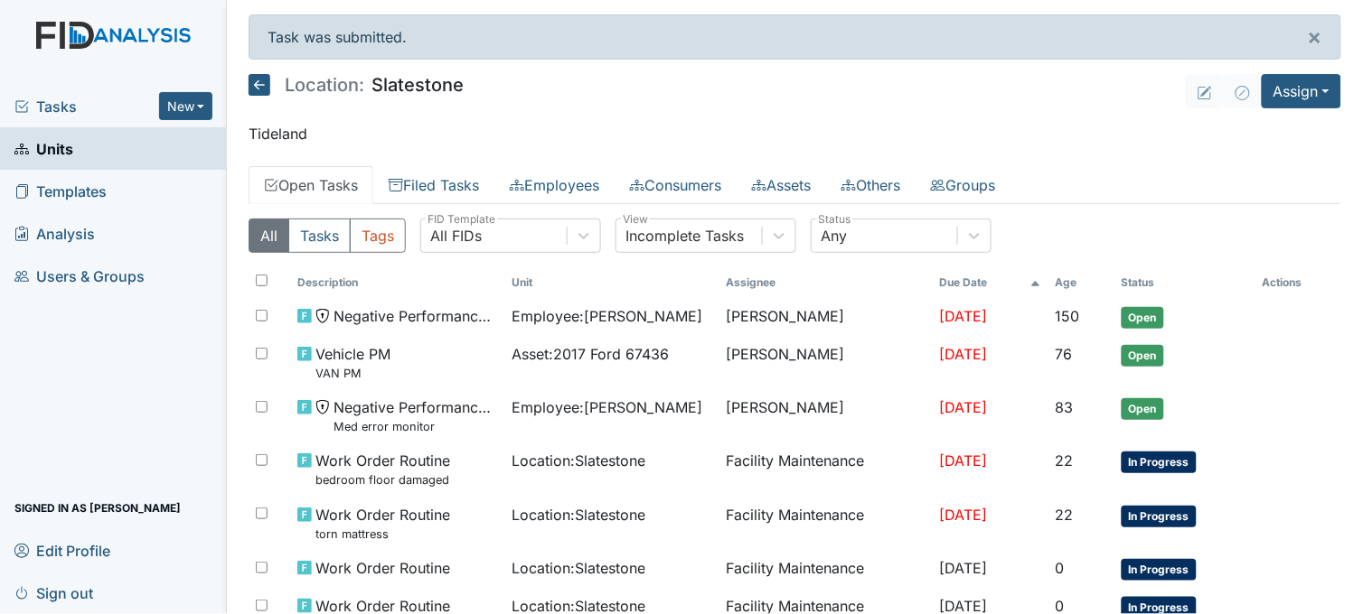
click at [42, 101] on span "Tasks" at bounding box center [86, 107] width 145 height 22
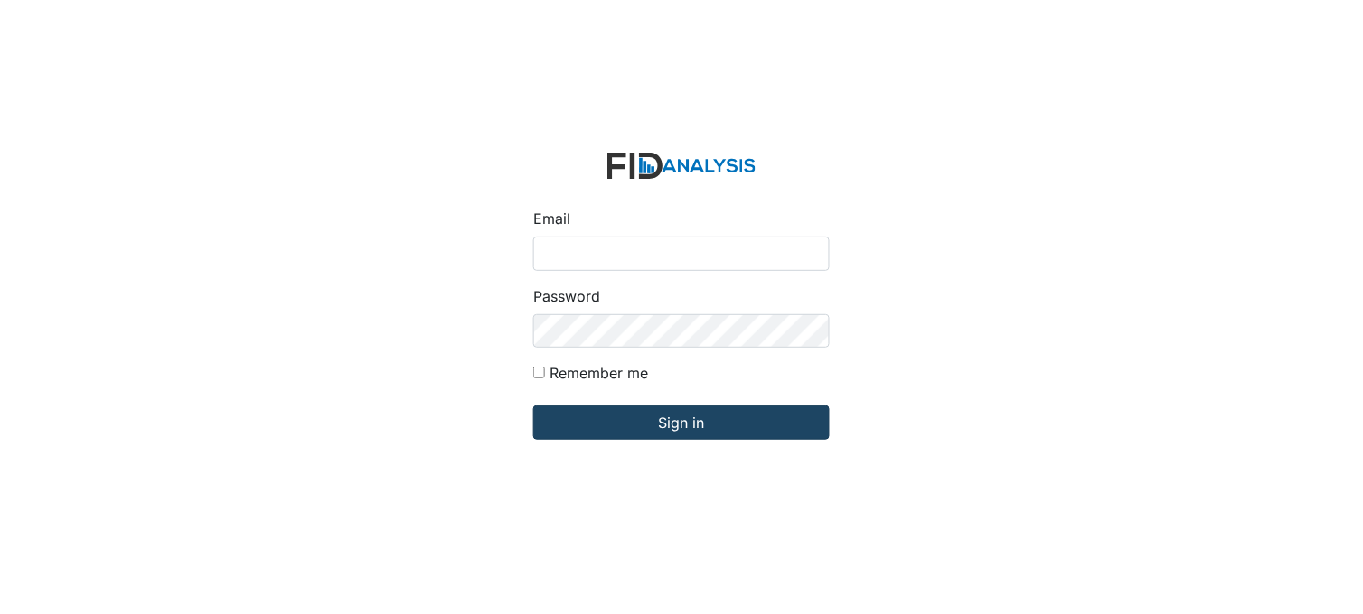
type input "[PERSON_NAME][EMAIL_ADDRESS][DOMAIN_NAME]"
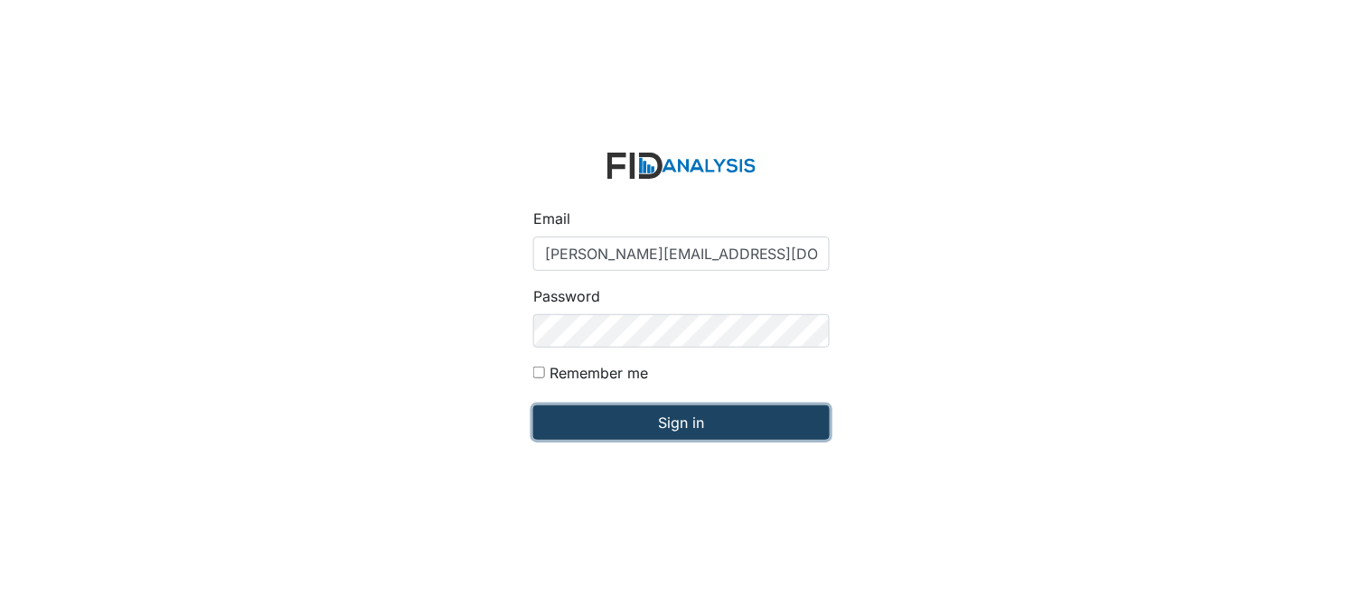
click at [670, 432] on input "Sign in" at bounding box center [681, 423] width 296 height 34
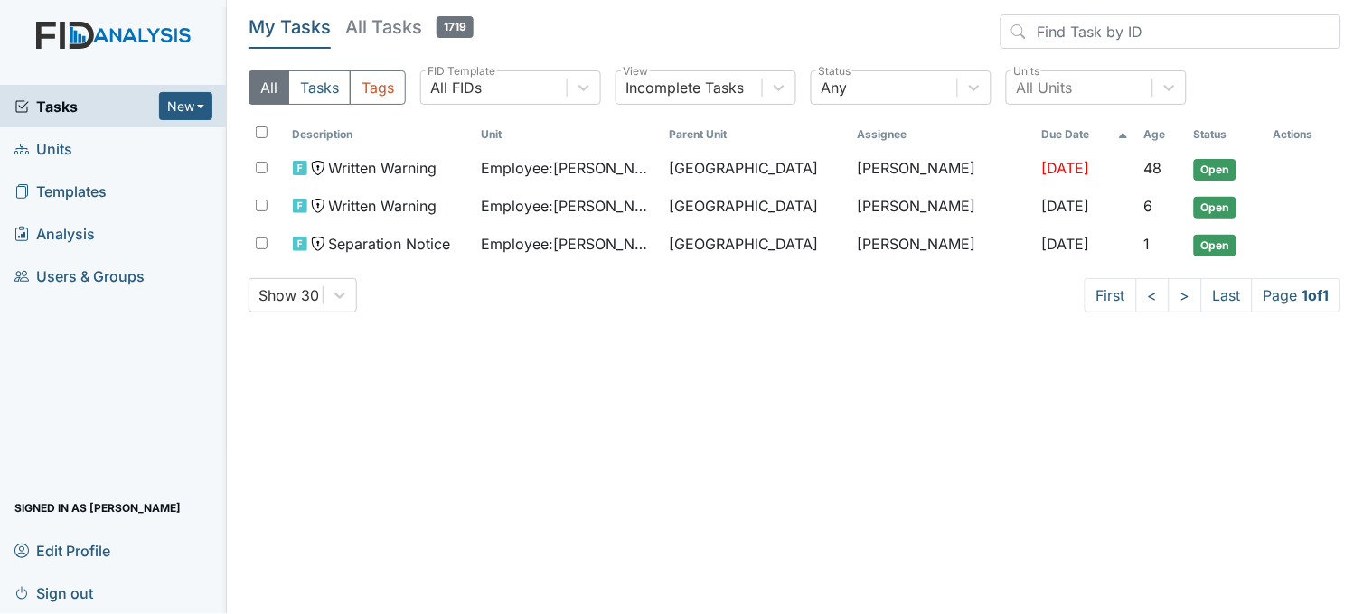
click at [105, 142] on link "Units" at bounding box center [113, 148] width 227 height 42
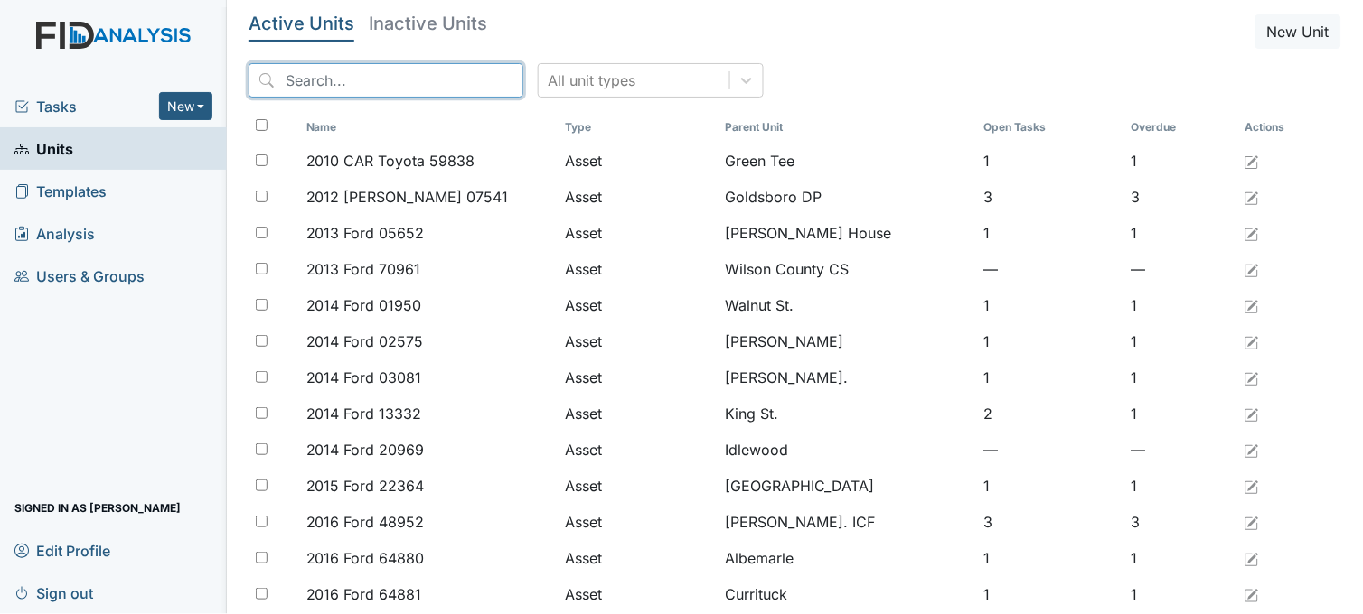
click at [333, 78] on input "search" at bounding box center [385, 80] width 275 height 34
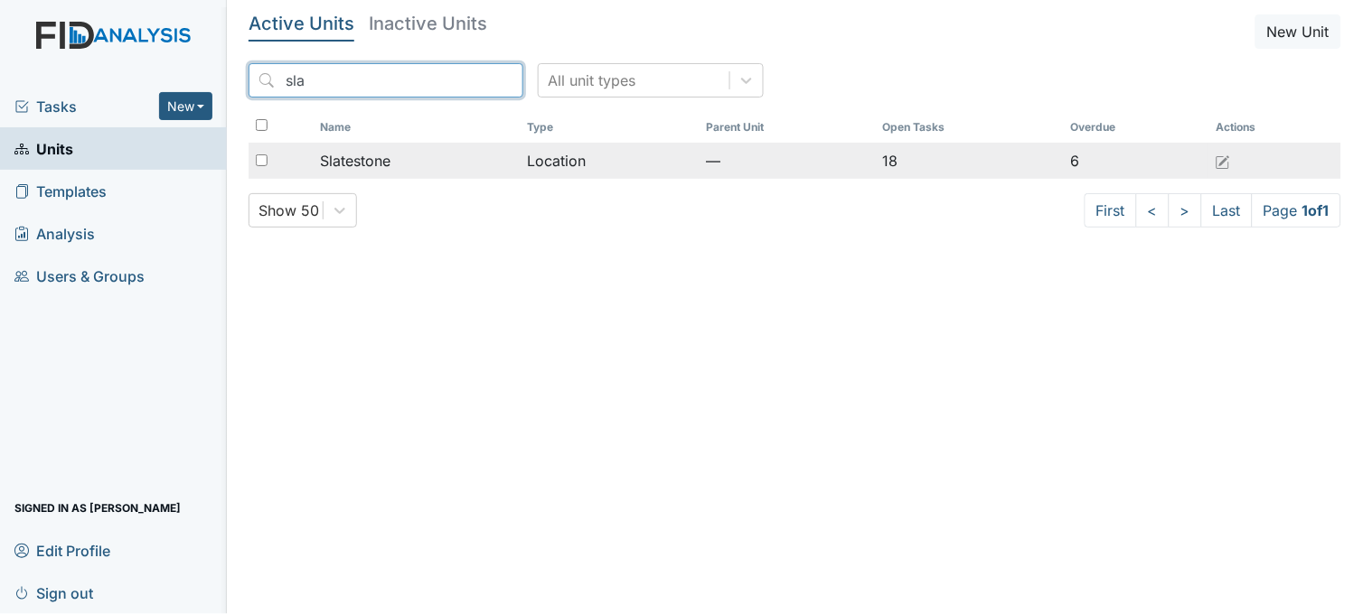
type input "sla"
click at [386, 161] on span "Slatestone" at bounding box center [355, 161] width 70 height 22
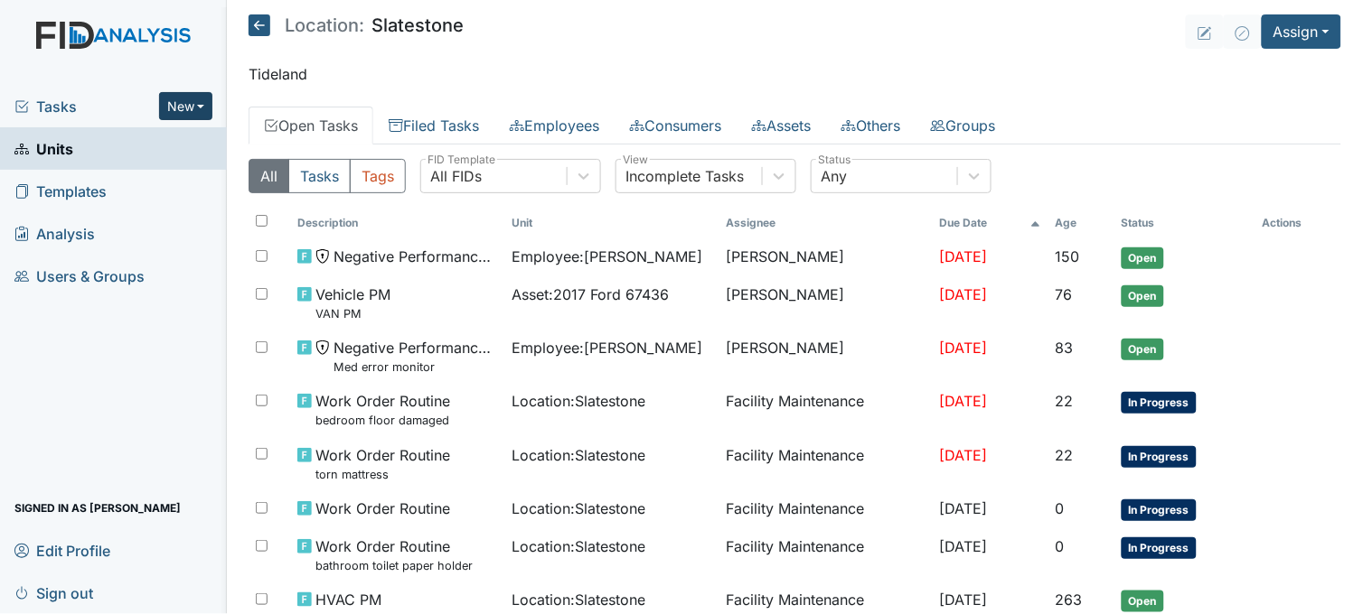
click at [197, 97] on button "New" at bounding box center [186, 106] width 54 height 28
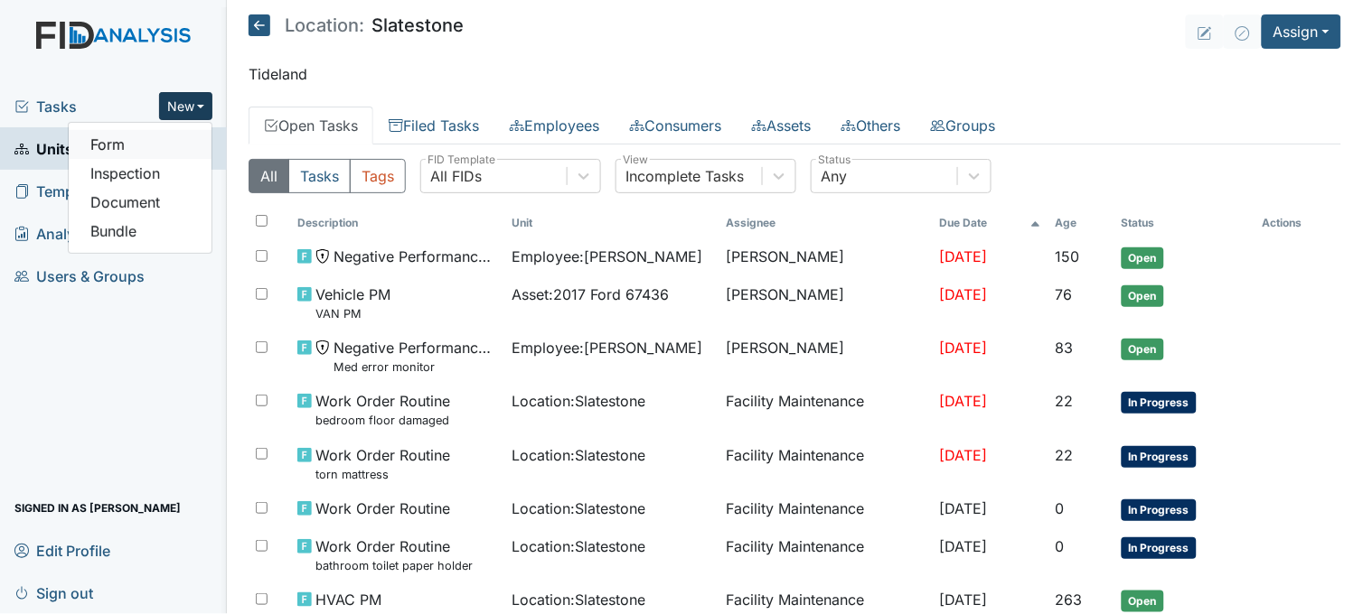
click at [183, 139] on link "Form" at bounding box center [140, 144] width 143 height 29
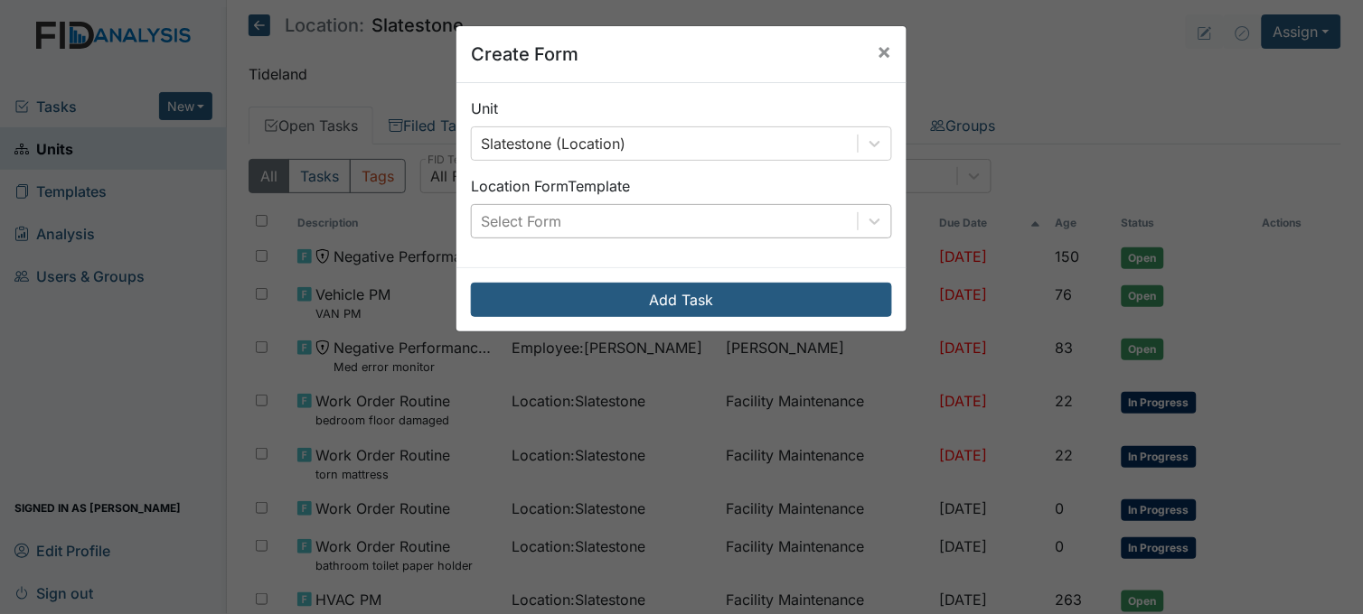
click at [636, 210] on div "Select Form" at bounding box center [665, 221] width 386 height 33
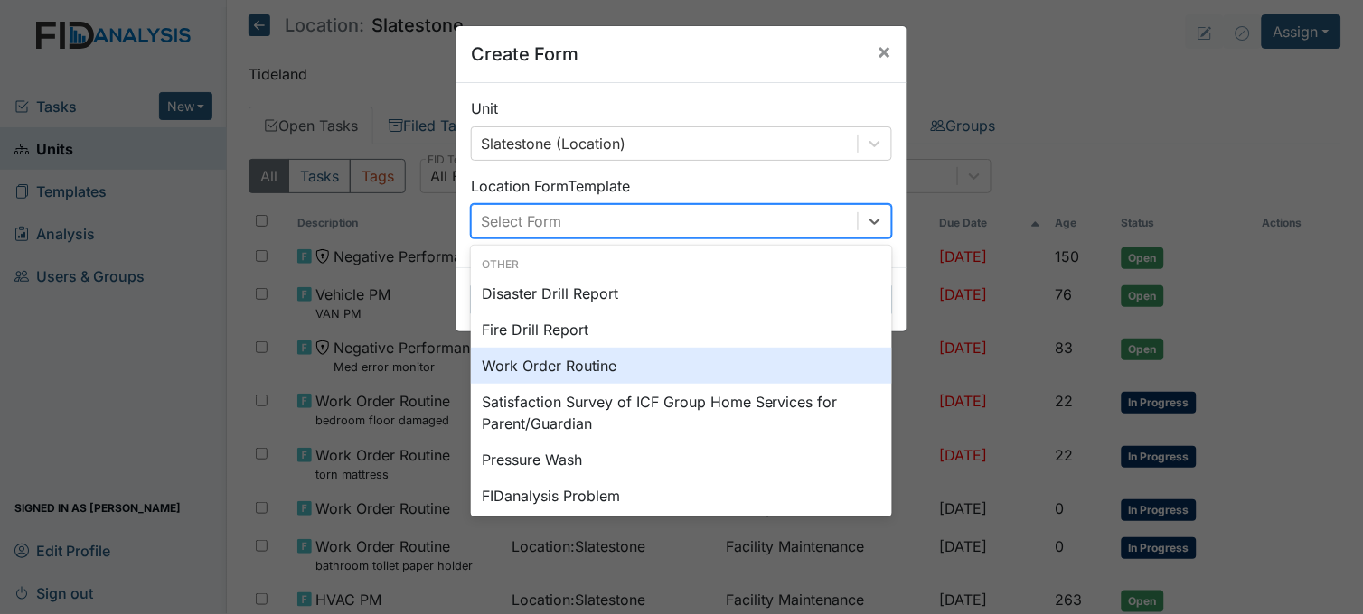
click at [609, 359] on div "Work Order Routine" at bounding box center [681, 366] width 421 height 36
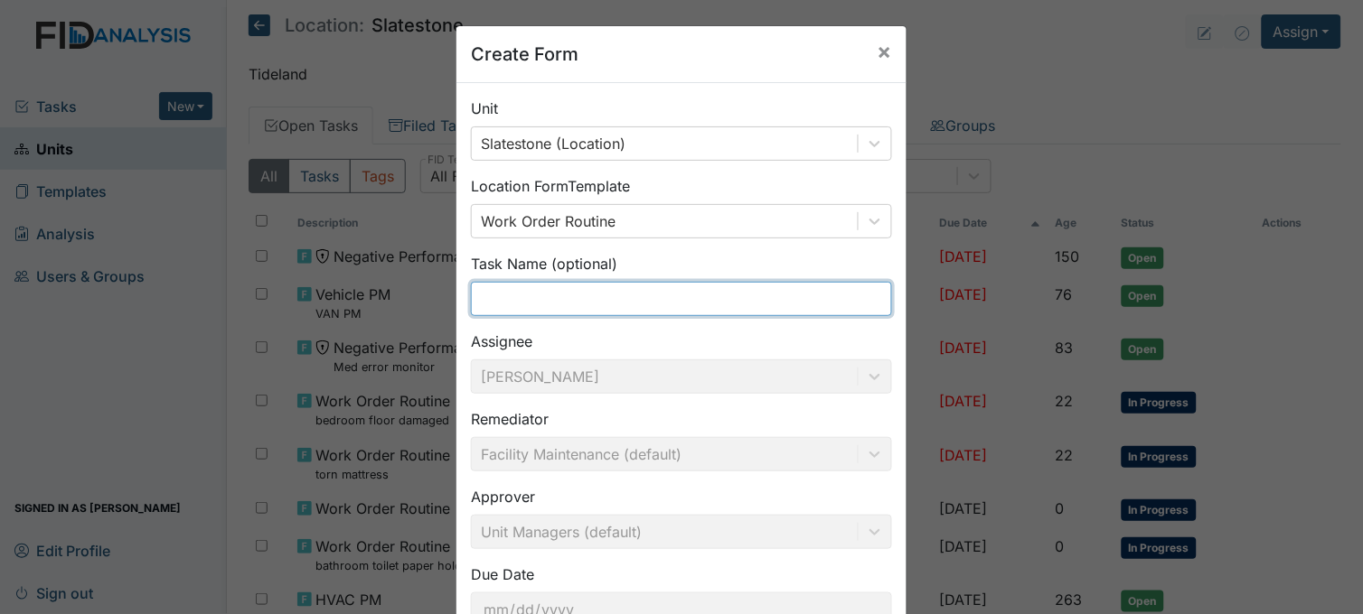
click at [527, 295] on input "text" at bounding box center [681, 299] width 421 height 34
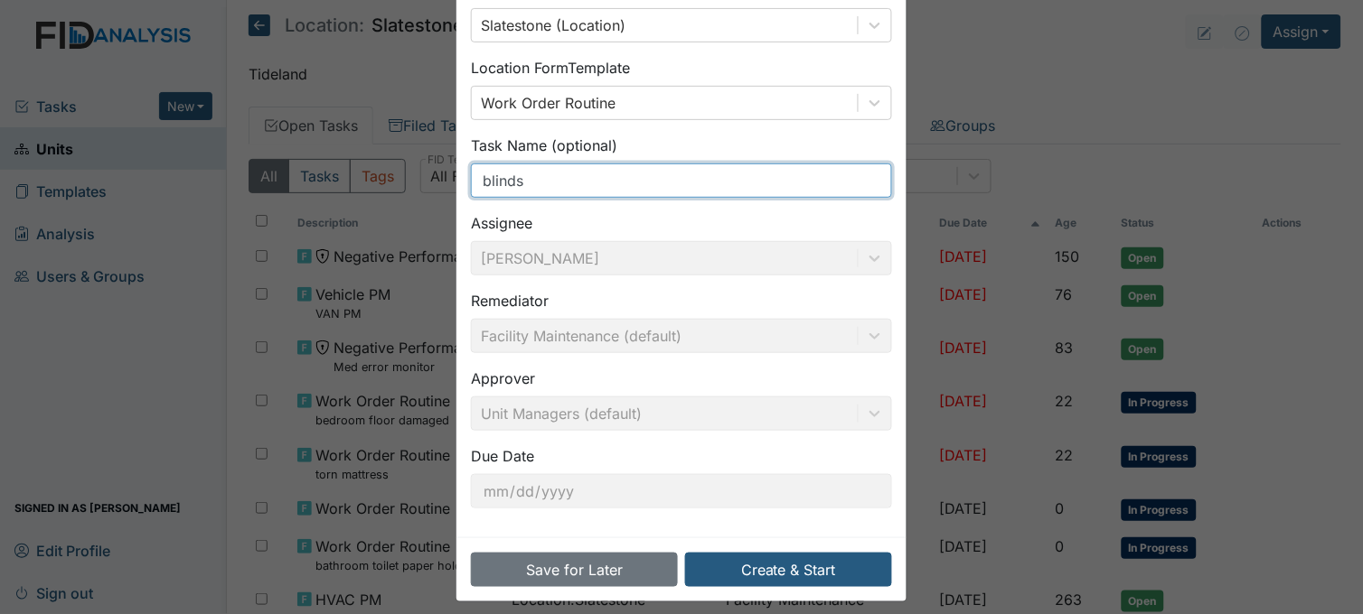
scroll to position [133, 0]
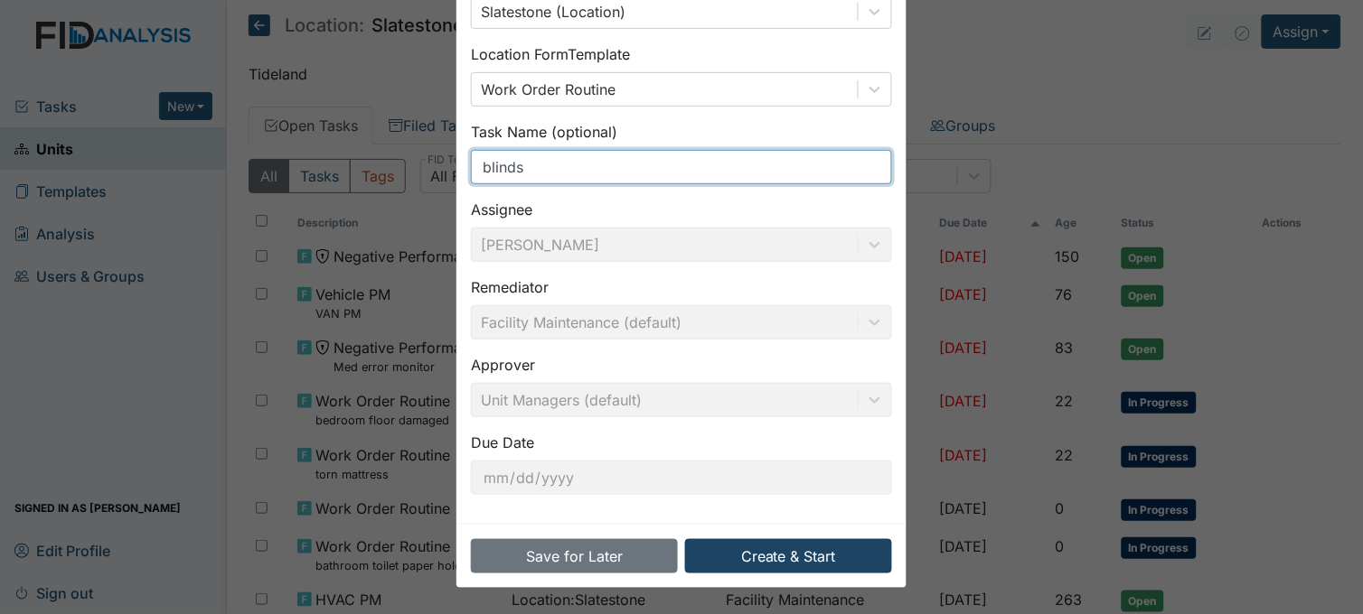
type input "blinds"
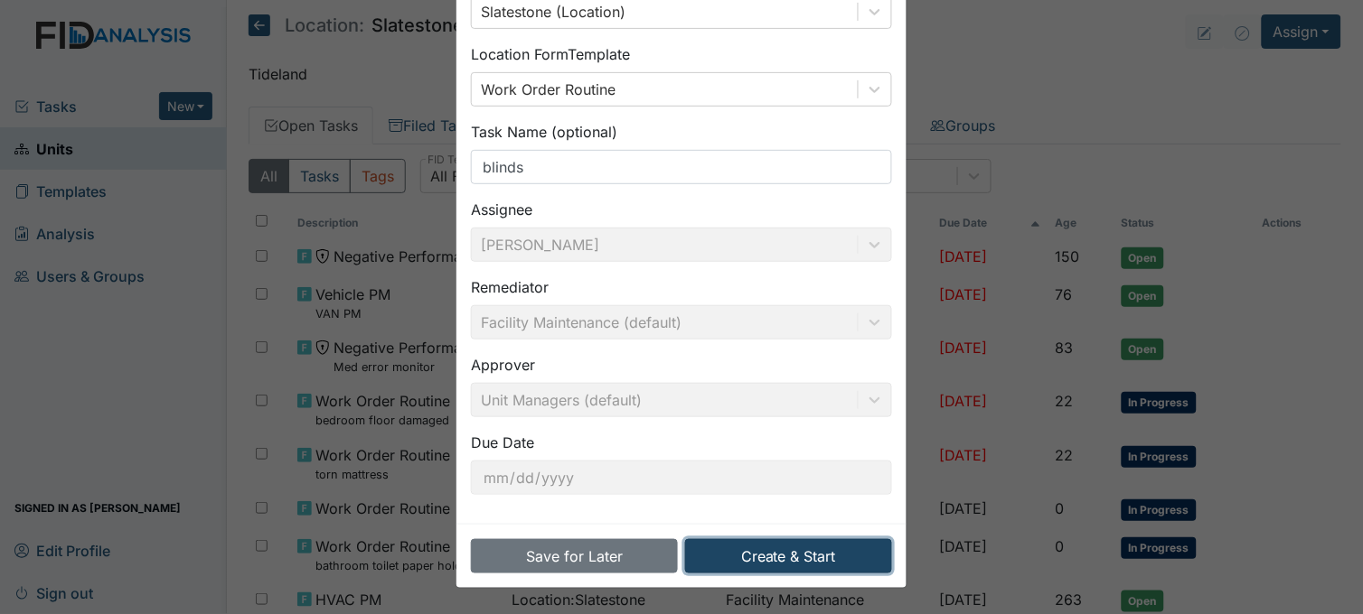
click at [783, 549] on button "Create & Start" at bounding box center [788, 556] width 207 height 34
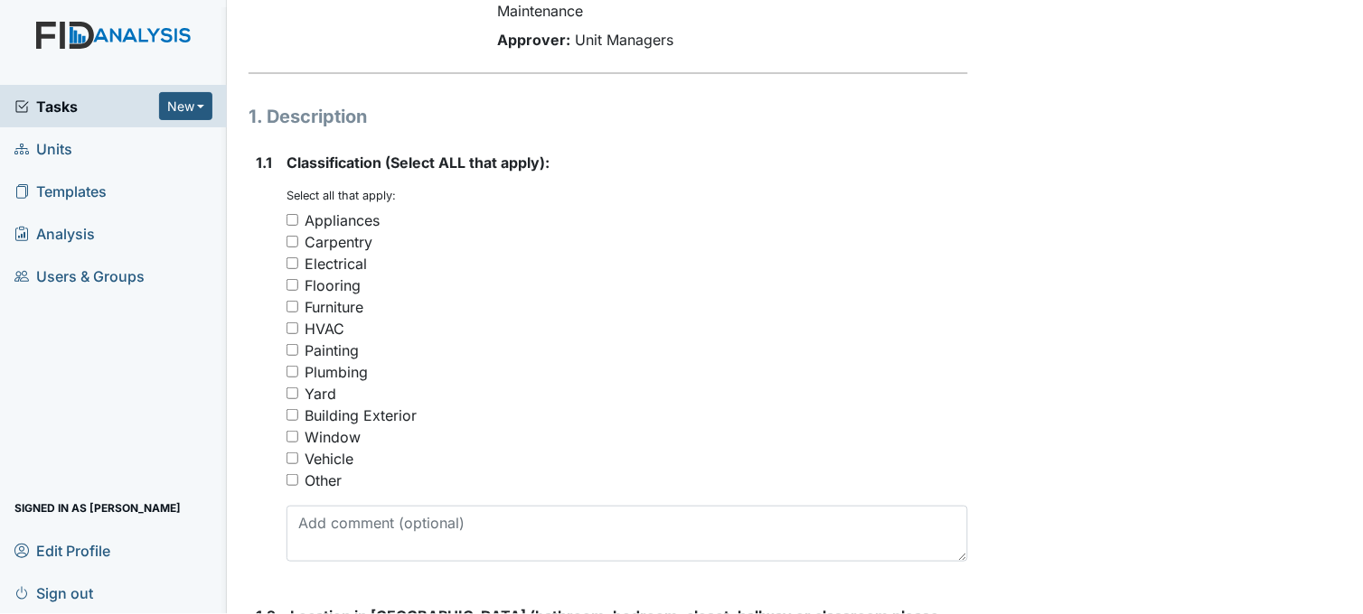
scroll to position [201, 0]
click at [293, 431] on input "Window" at bounding box center [292, 435] width 12 height 12
checkbox input "true"
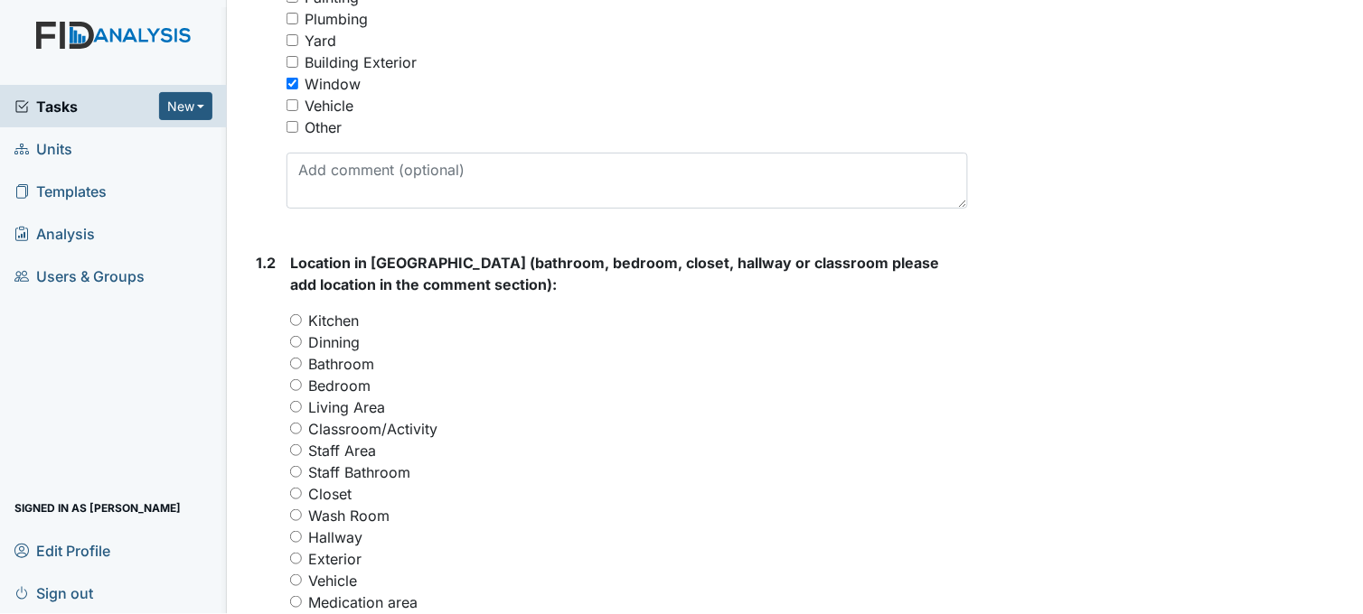
scroll to position [702, 0]
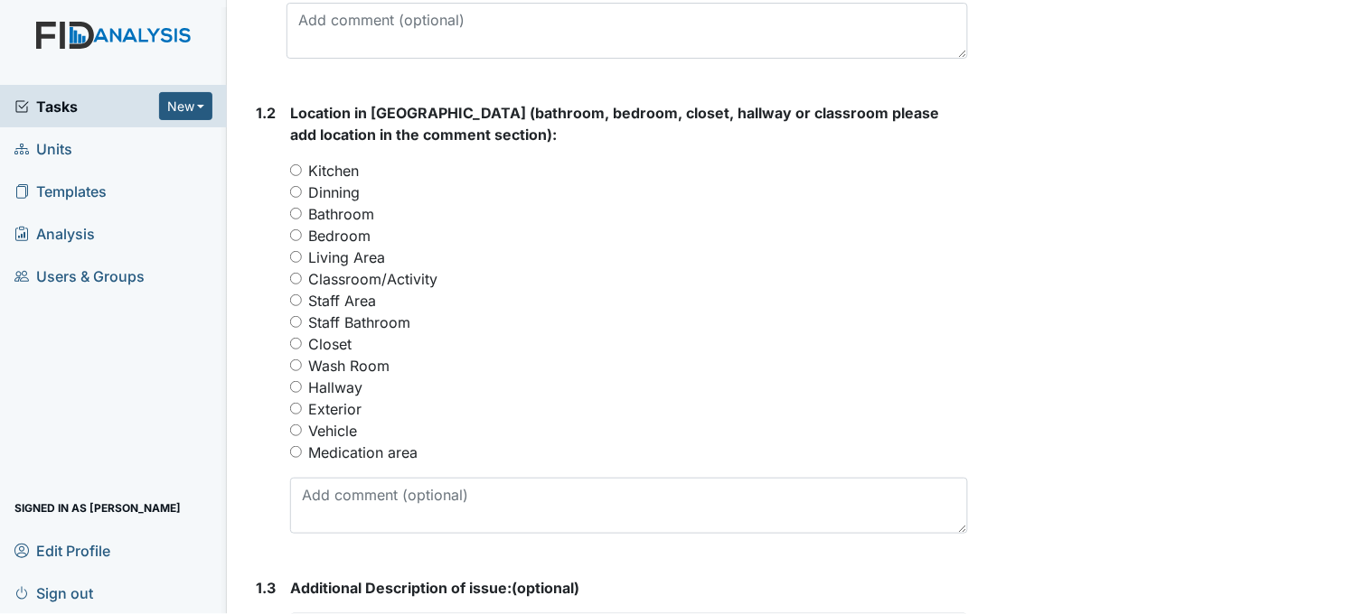
click at [290, 256] on input "Living Area" at bounding box center [296, 257] width 12 height 12
radio input "true"
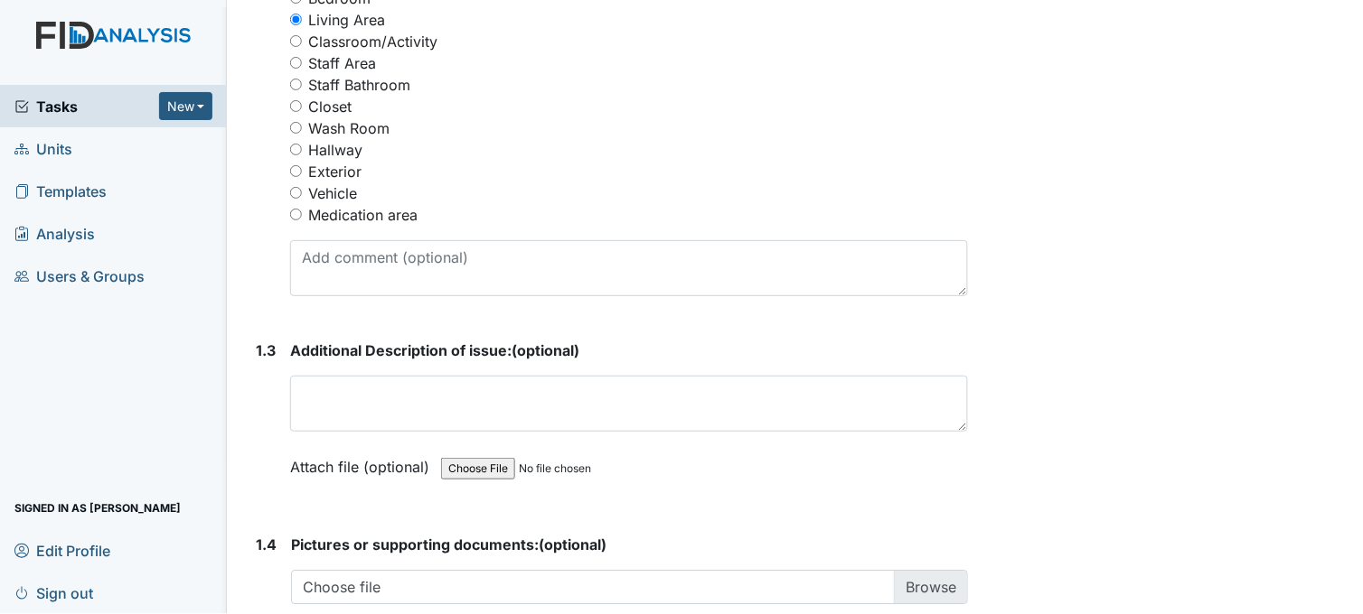
scroll to position [1004, 0]
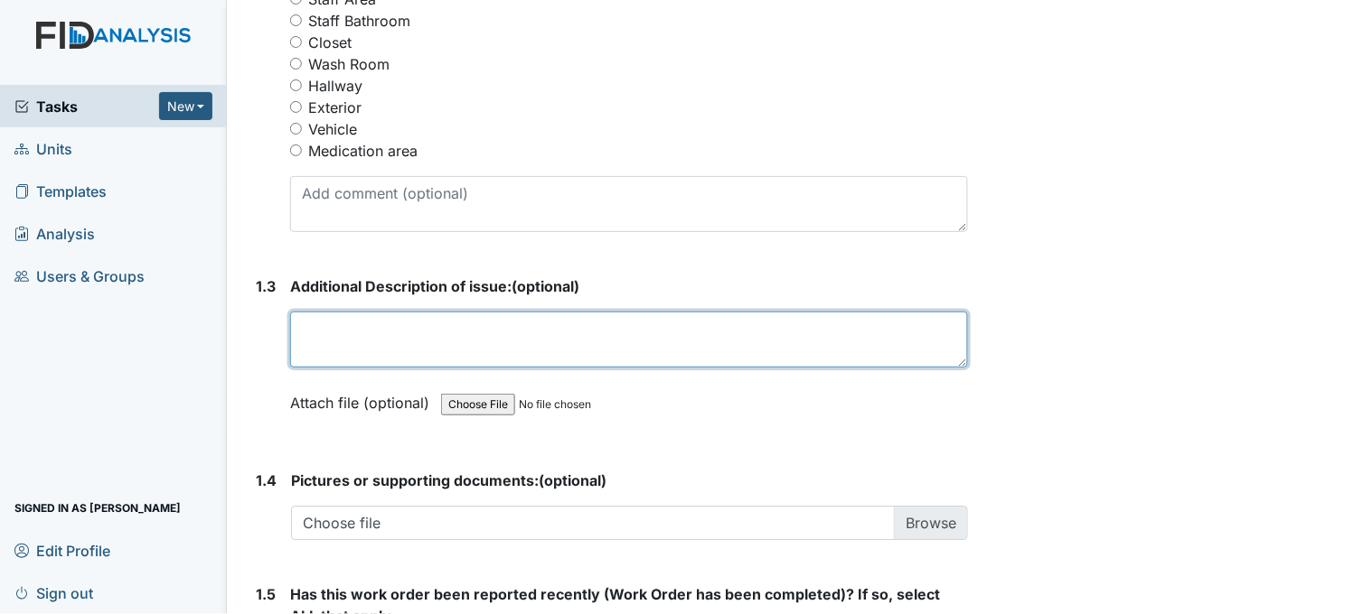
click at [394, 336] on textarea at bounding box center [629, 340] width 678 height 56
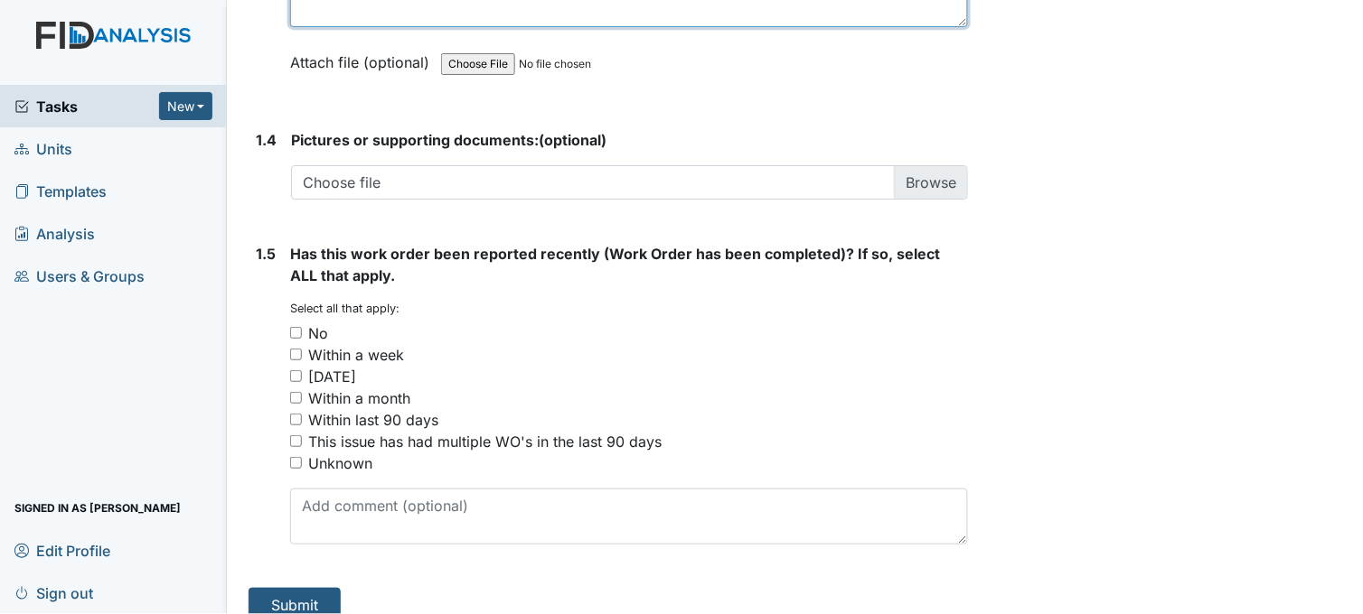
scroll to position [1366, 0]
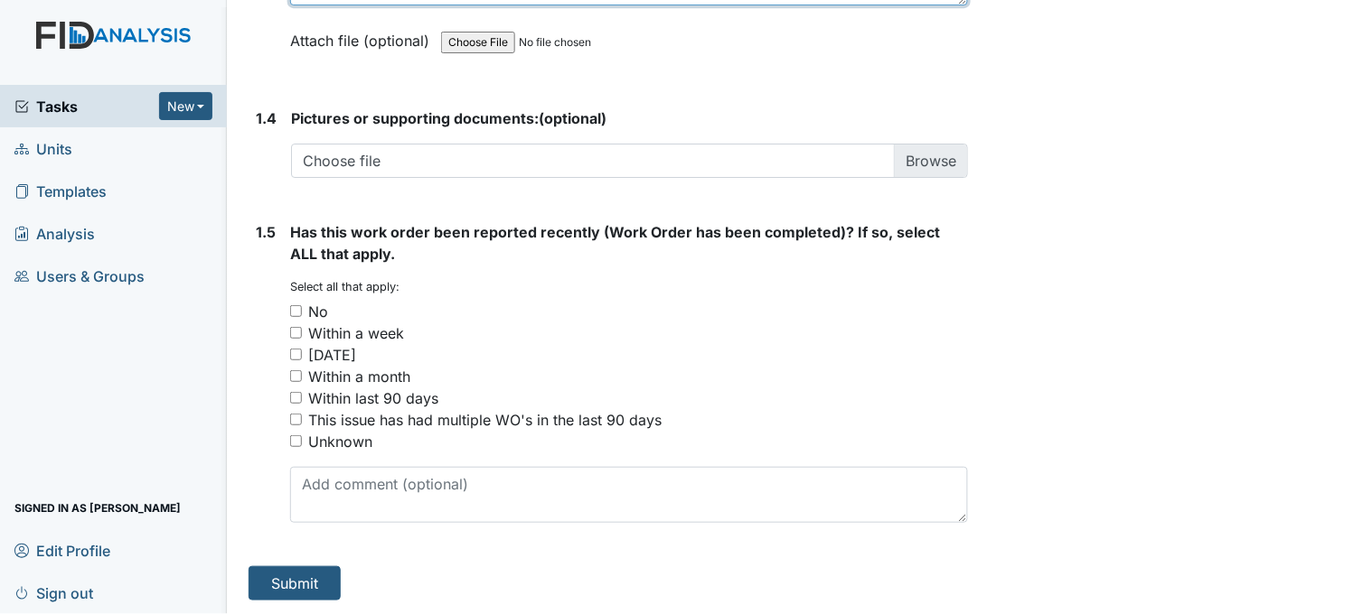
type textarea "blinds need to be removed"
click at [295, 414] on input "This issue has had multiple WO's in the last 90 days" at bounding box center [296, 420] width 12 height 12
checkbox input "true"
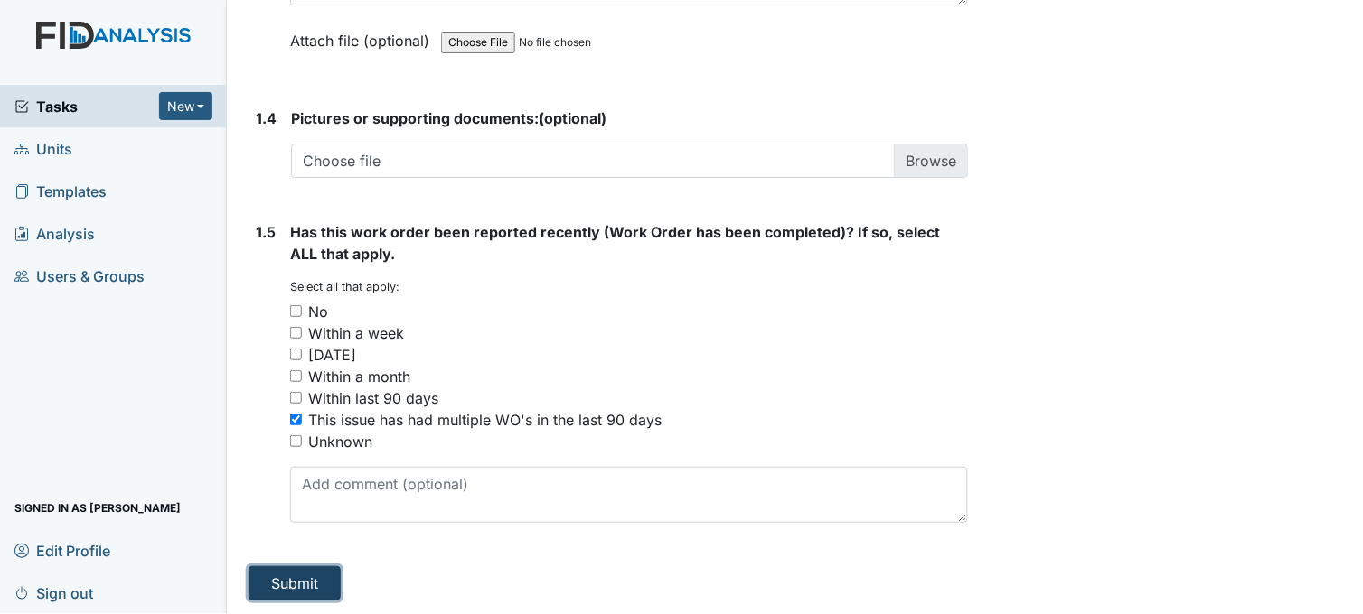
click at [277, 581] on button "Submit" at bounding box center [294, 584] width 92 height 34
